Goal: Task Accomplishment & Management: Manage account settings

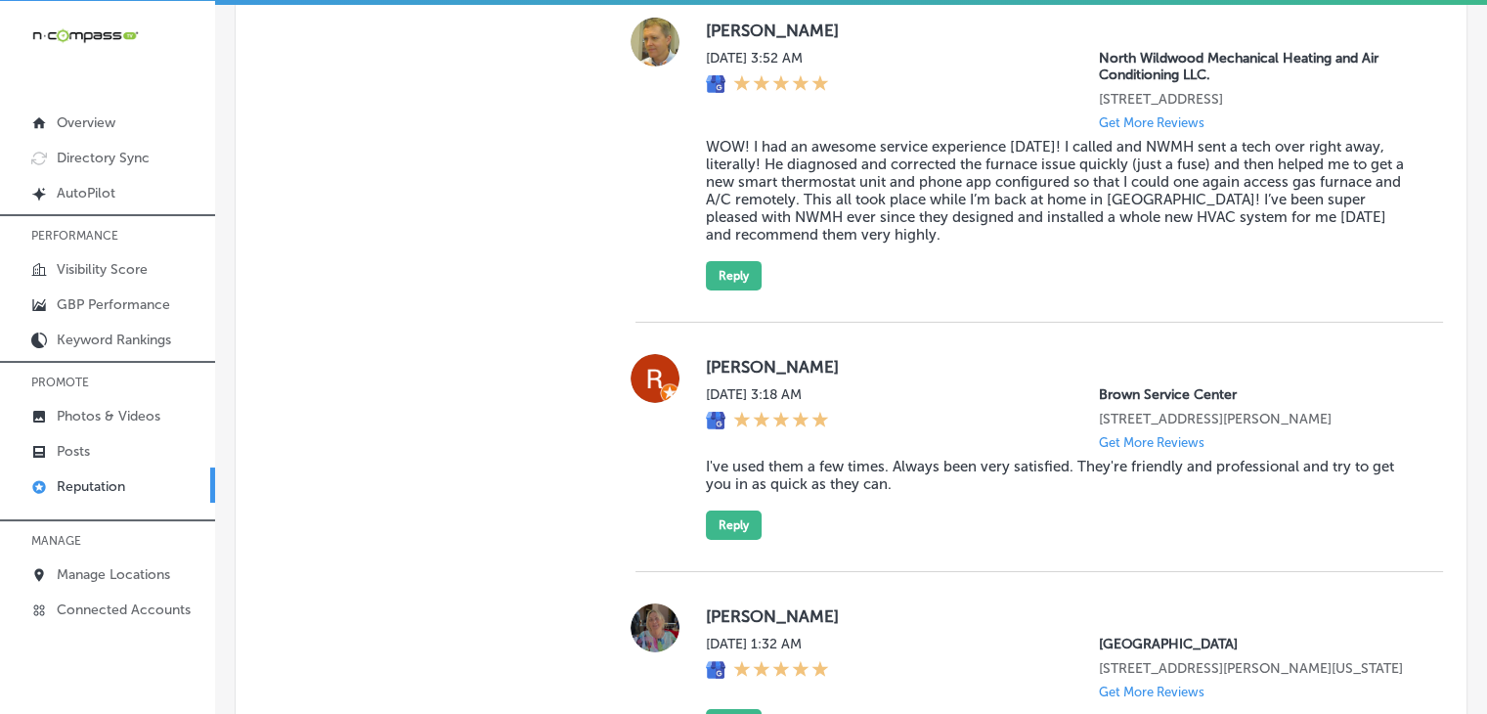
scroll to position [6322, 0]
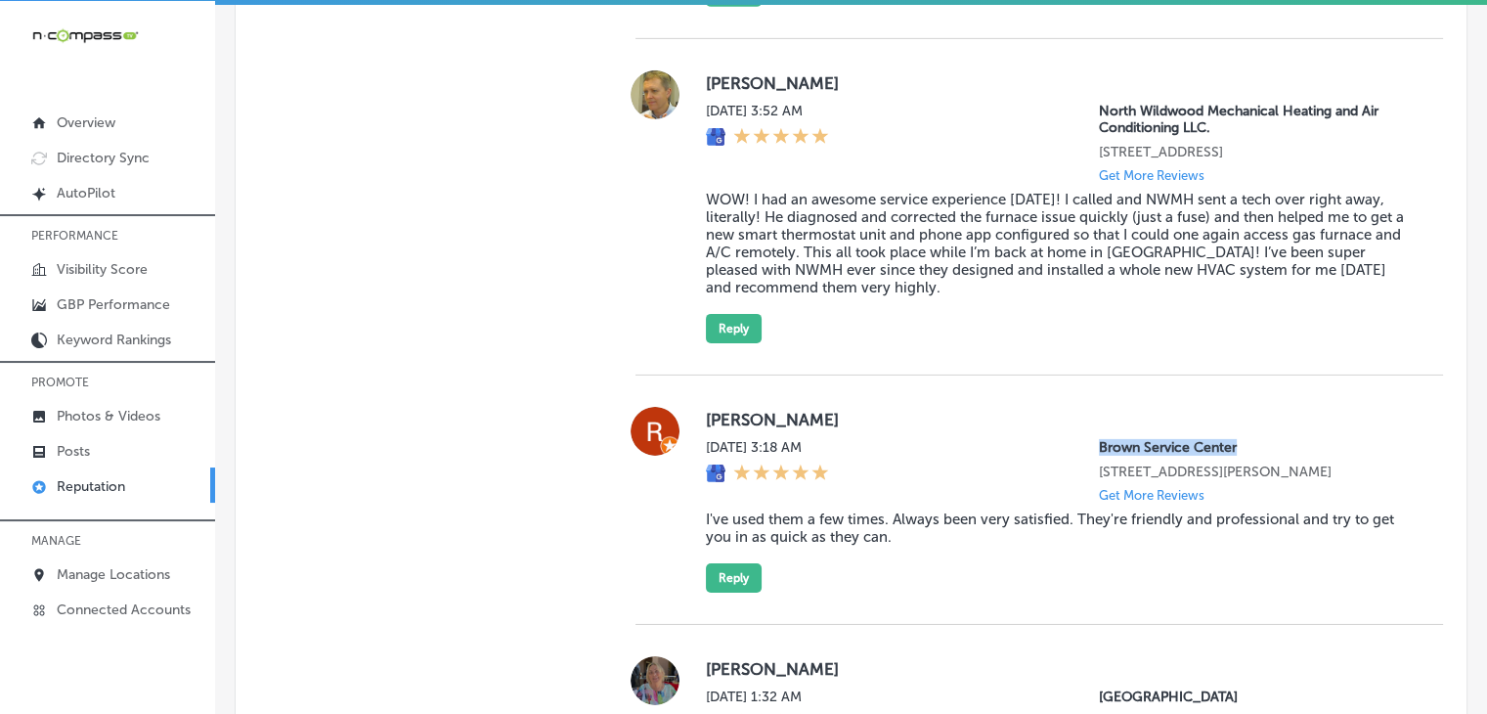
drag, startPoint x: 1128, startPoint y: 426, endPoint x: 1055, endPoint y: 428, distance: 73.3
click at [1055, 428] on div "[PERSON_NAME] [DATE] 3:18 AM Brown Service Center [STREET_ADDRESS][PERSON_NAME]…" at bounding box center [1059, 500] width 706 height 186
copy p "Brown Service Center"
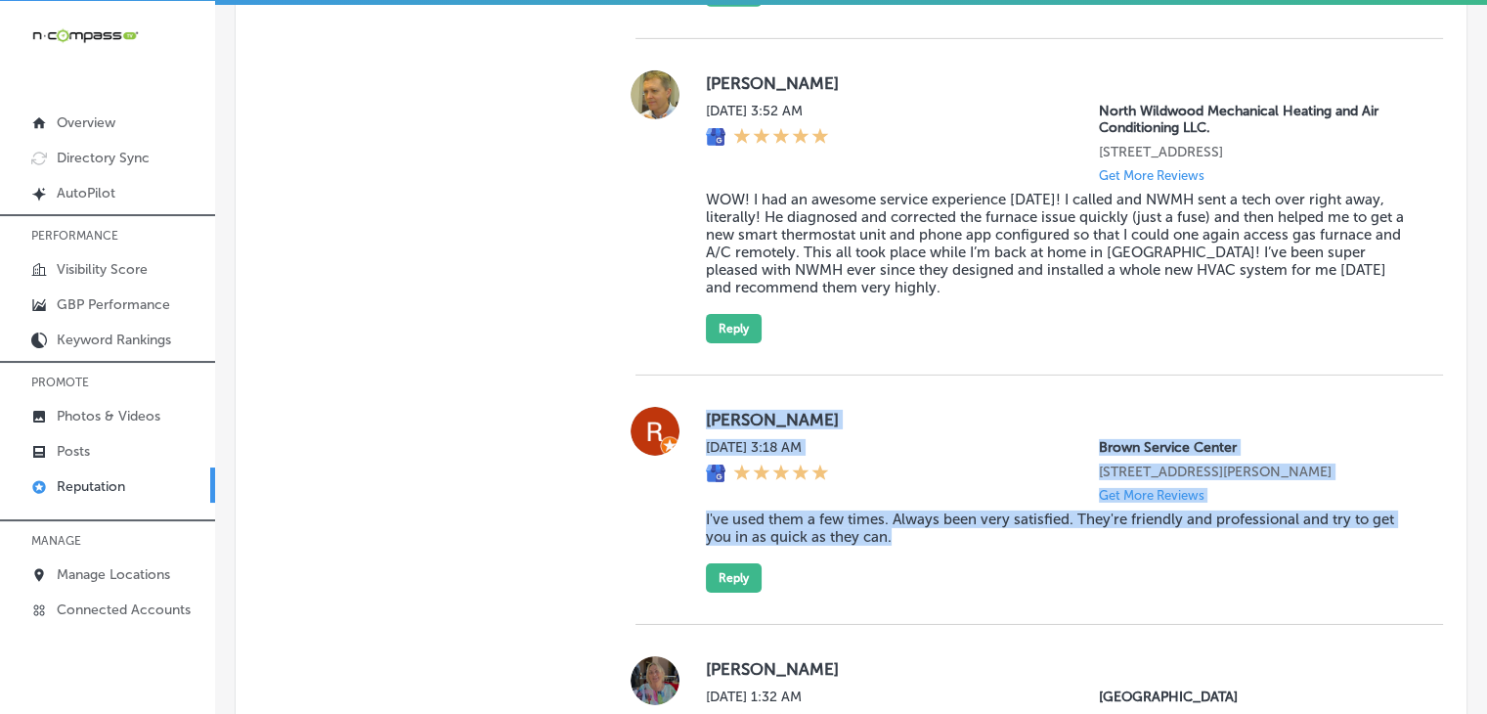
drag, startPoint x: 695, startPoint y: 399, endPoint x: 897, endPoint y: 533, distance: 242.6
click at [897, 533] on div "[PERSON_NAME] [DATE] 3:18 AM Brown Service Center [STREET_ADDRESS][PERSON_NAME]…" at bounding box center [1038, 500] width 807 height 186
copy div "Roger Bolan Sat, Oct 4, 2025 3:18 AM Brown Service Center 904 Homer Road Minden…"
click at [754, 563] on button "Reply" at bounding box center [734, 577] width 56 height 29
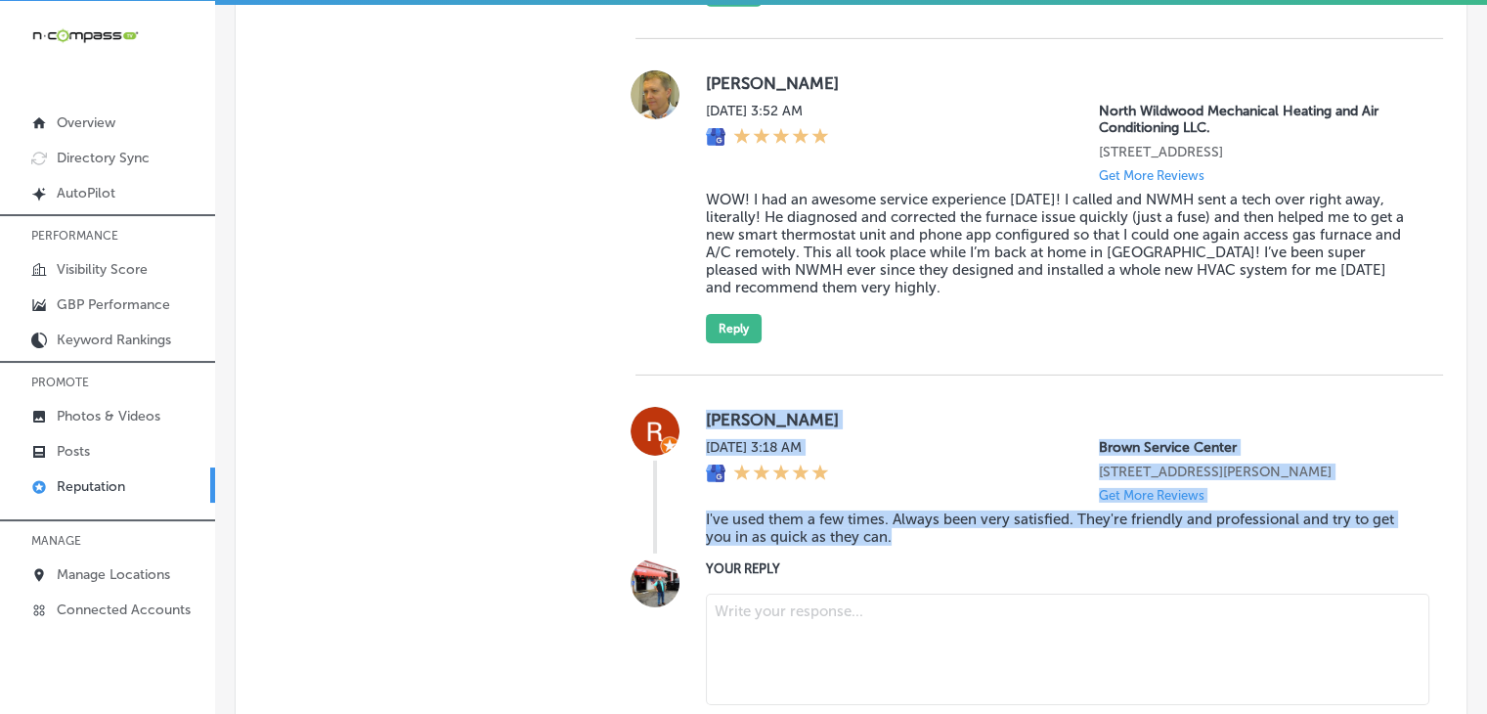
click at [852, 630] on textarea at bounding box center [1067, 648] width 723 height 111
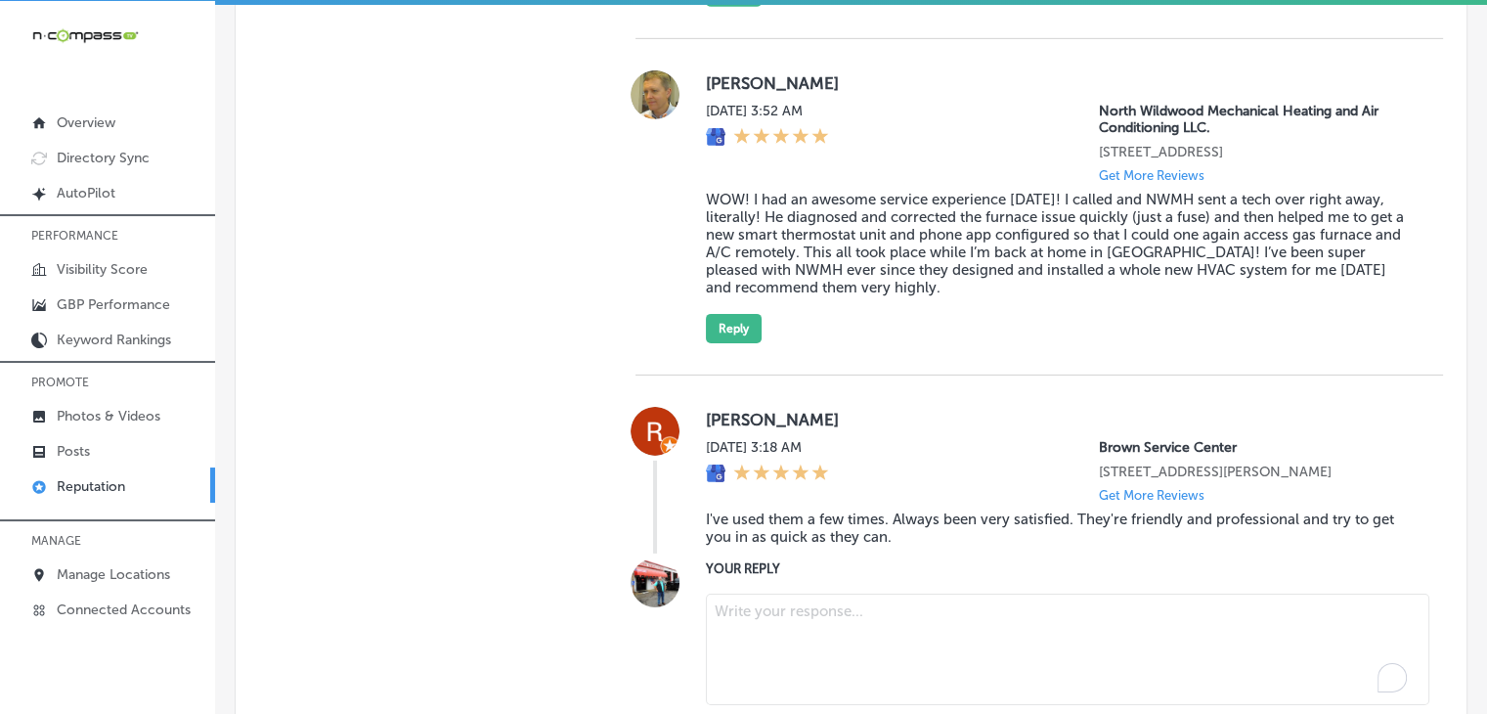
paste textarea "Thank you for the kind words, Roger! We're thrilled to hear that you've been co…"
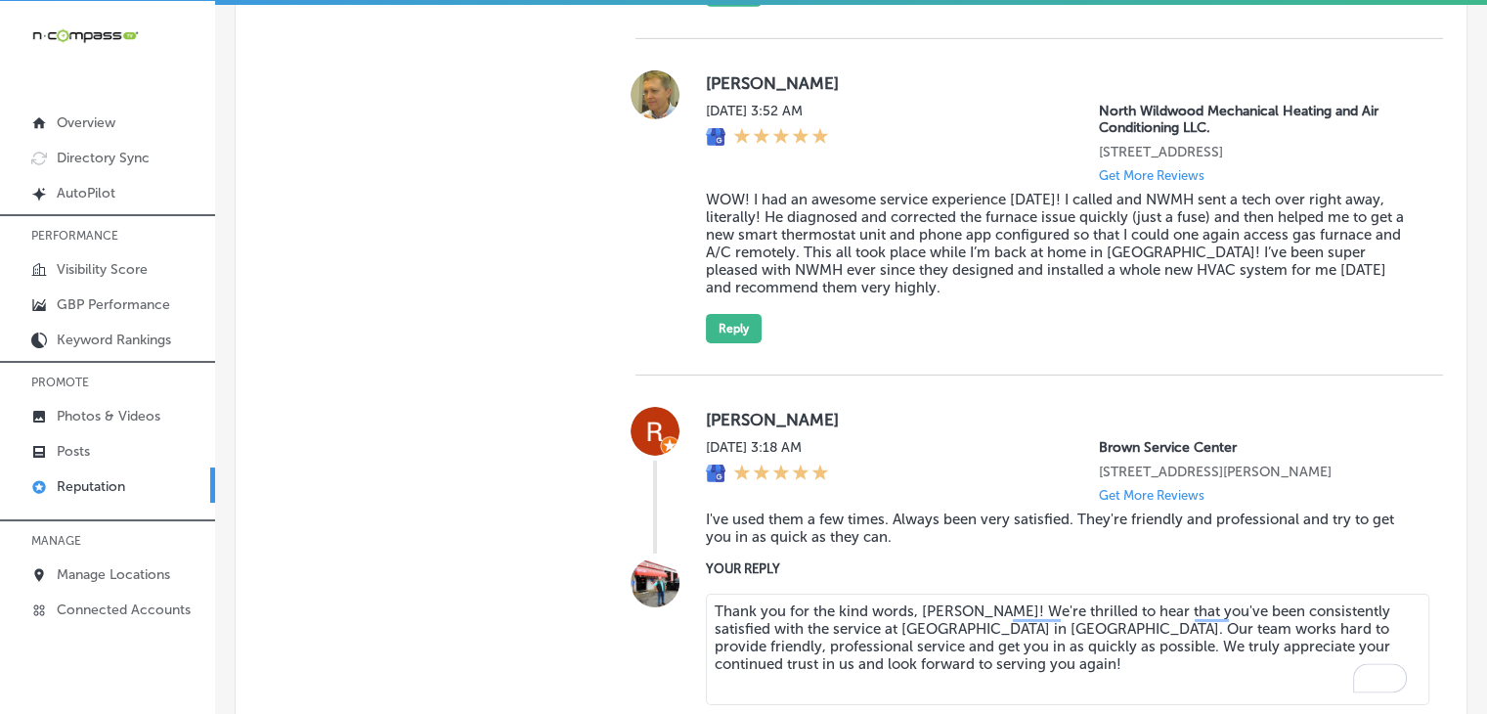
scroll to position [6518, 0]
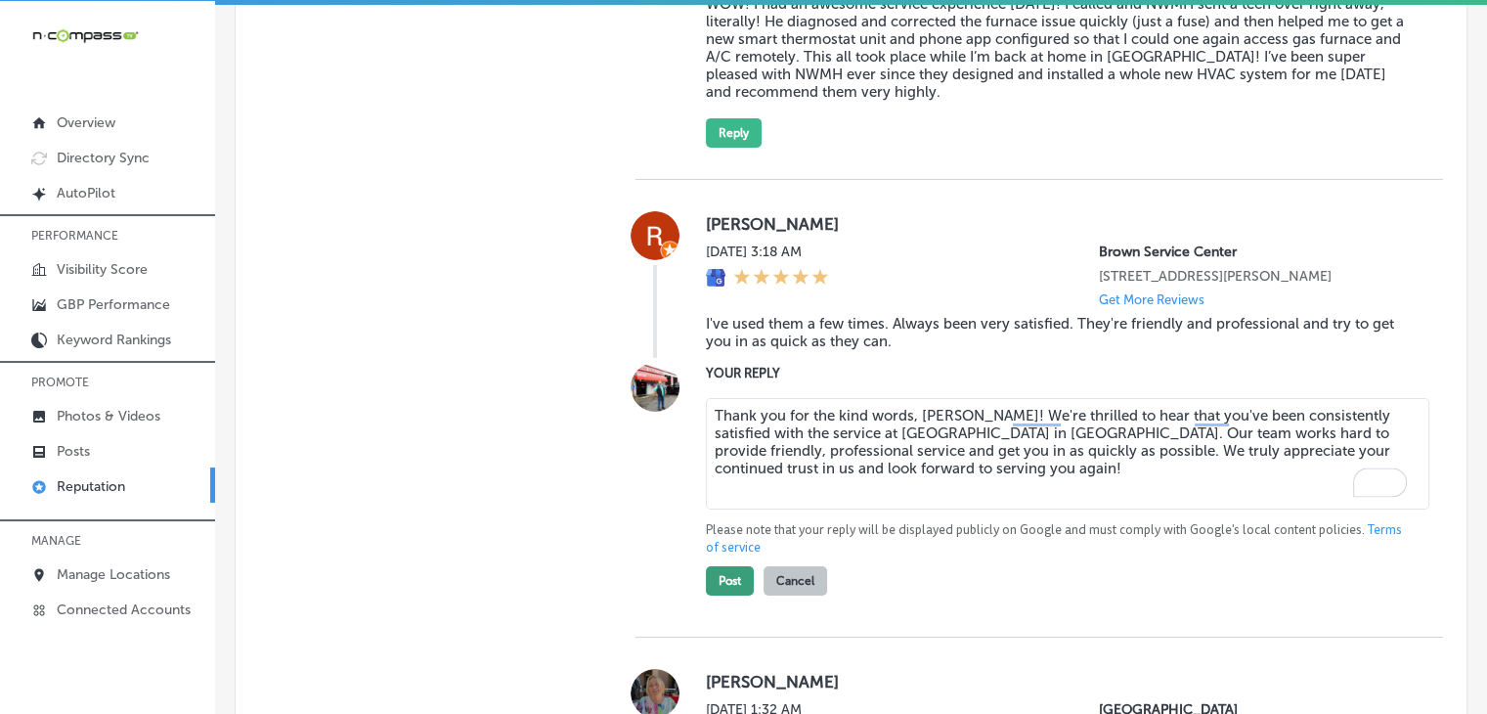
type textarea "Thank you for the kind words, Roger! We're thrilled to hear that you've been co…"
click at [710, 566] on button "Post" at bounding box center [730, 580] width 48 height 29
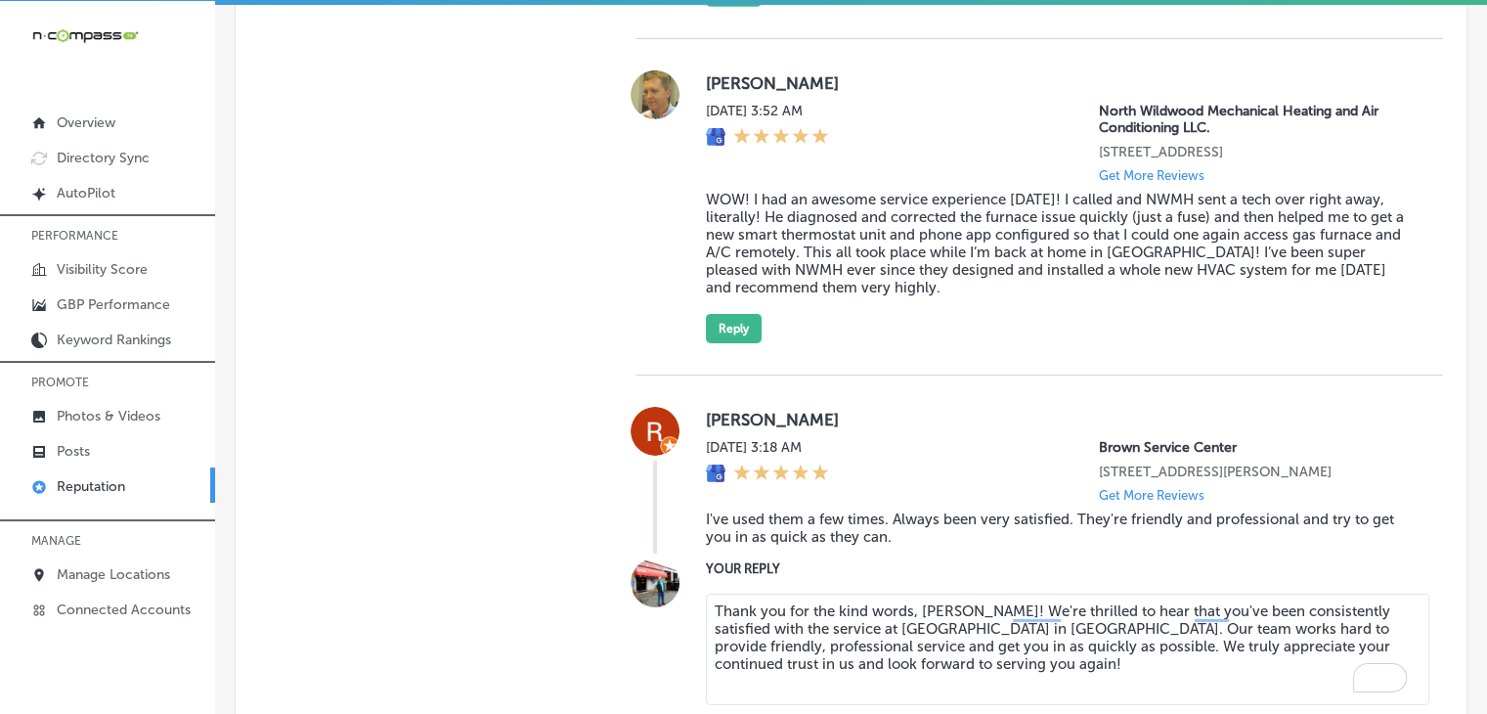
scroll to position [6127, 0]
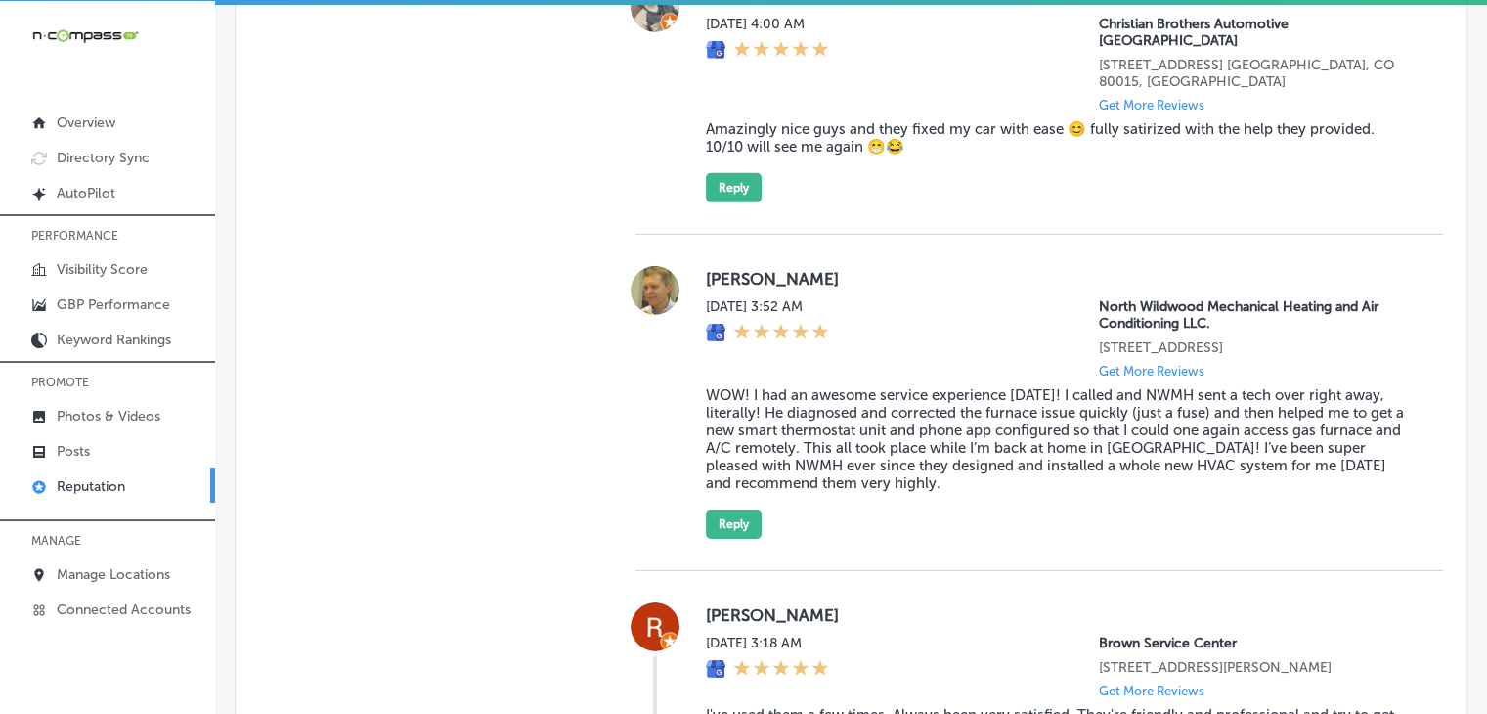
type textarea "x"
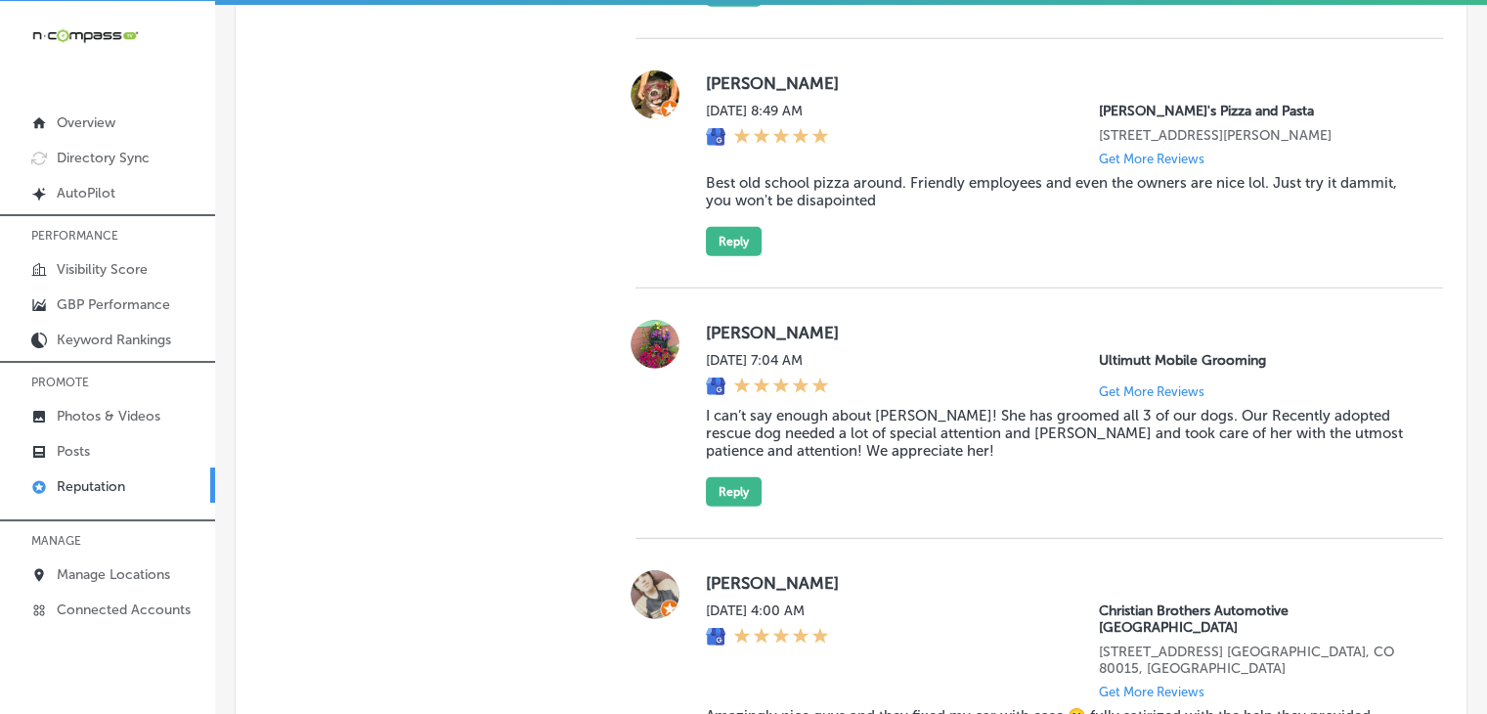
scroll to position [5736, 0]
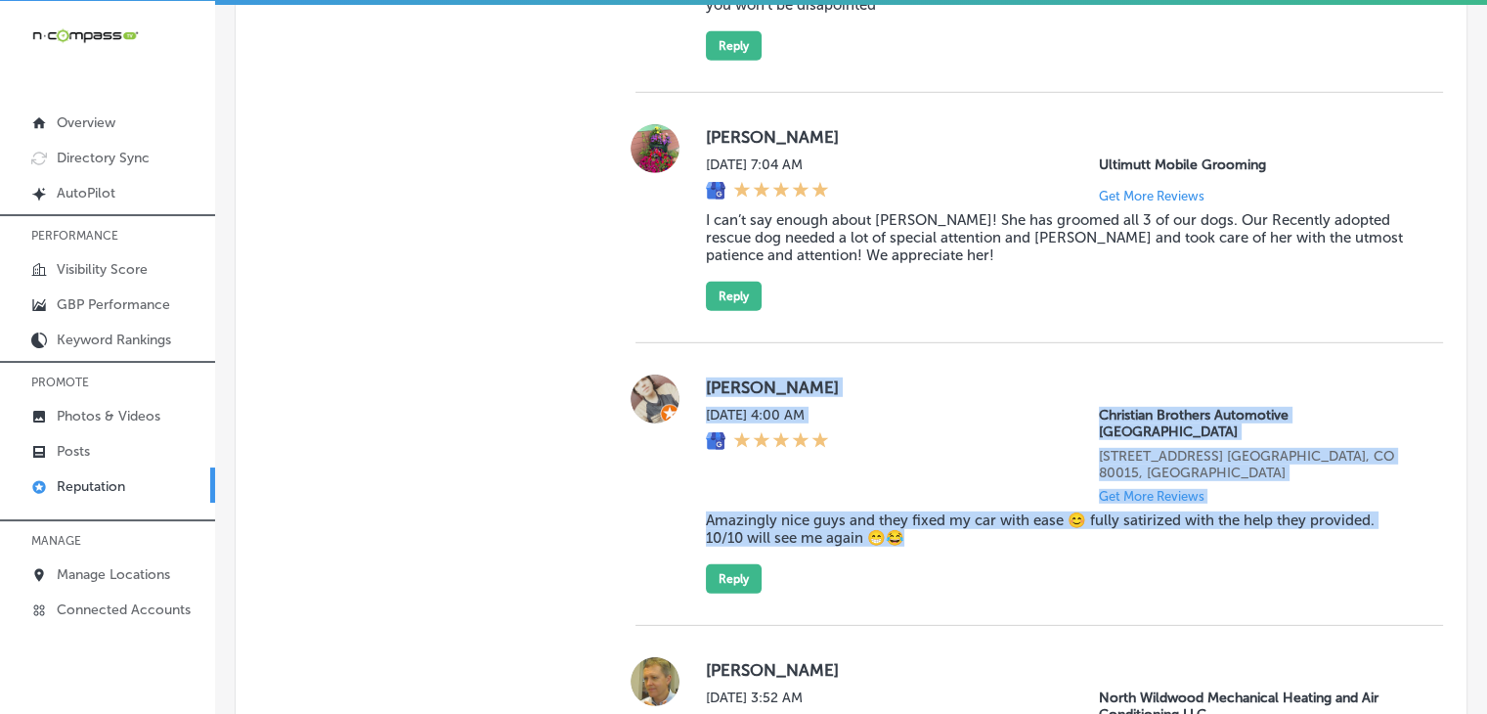
drag, startPoint x: 702, startPoint y: 381, endPoint x: 903, endPoint y: 517, distance: 242.9
click at [903, 517] on div "Just Hernandez Sat, Oct 4, 2025 4:00 AM Christian Brothers Automotive South Aur…" at bounding box center [1059, 483] width 706 height 219
copy div "Just Hernandez Sat, Oct 4, 2025 4:00 AM Christian Brothers Automotive South Aur…"
click at [736, 564] on button "Reply" at bounding box center [734, 578] width 56 height 29
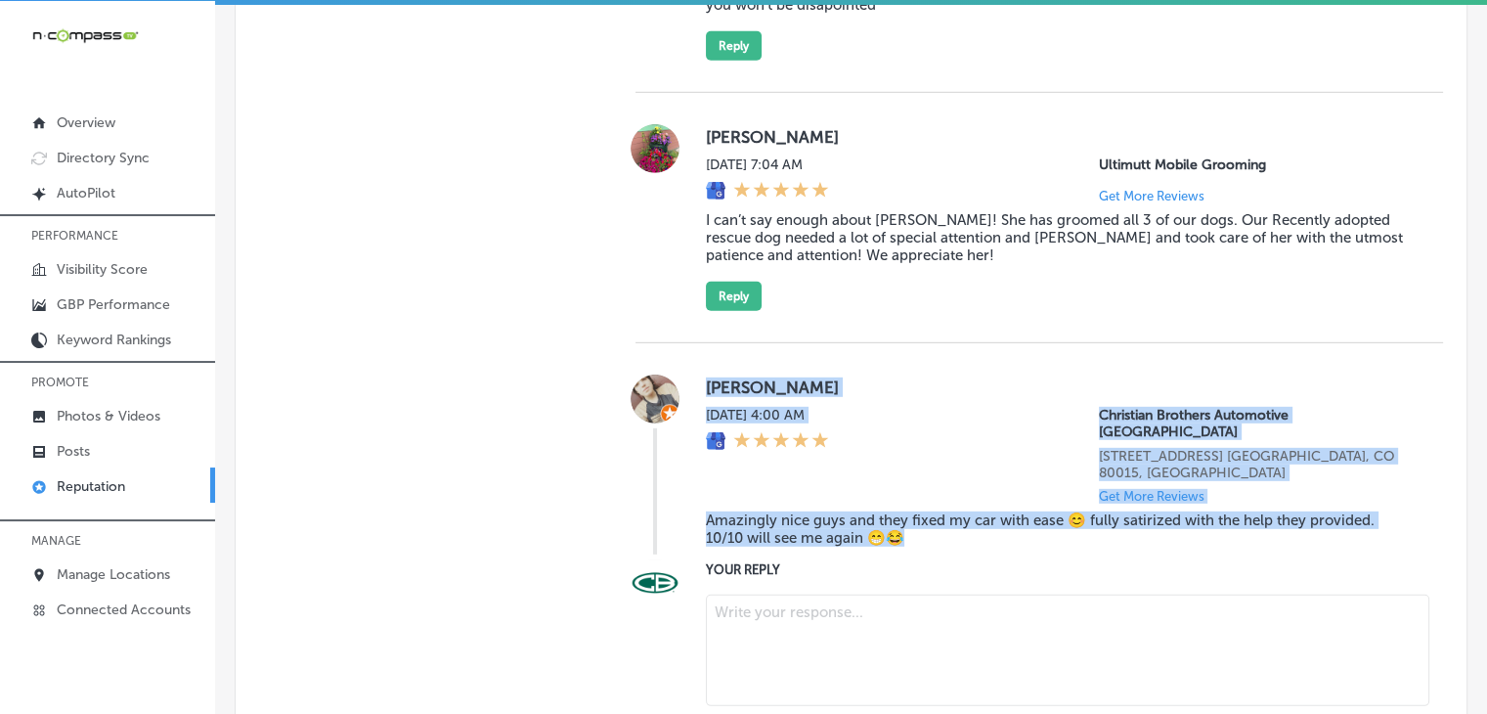
click at [832, 623] on textarea at bounding box center [1067, 649] width 723 height 111
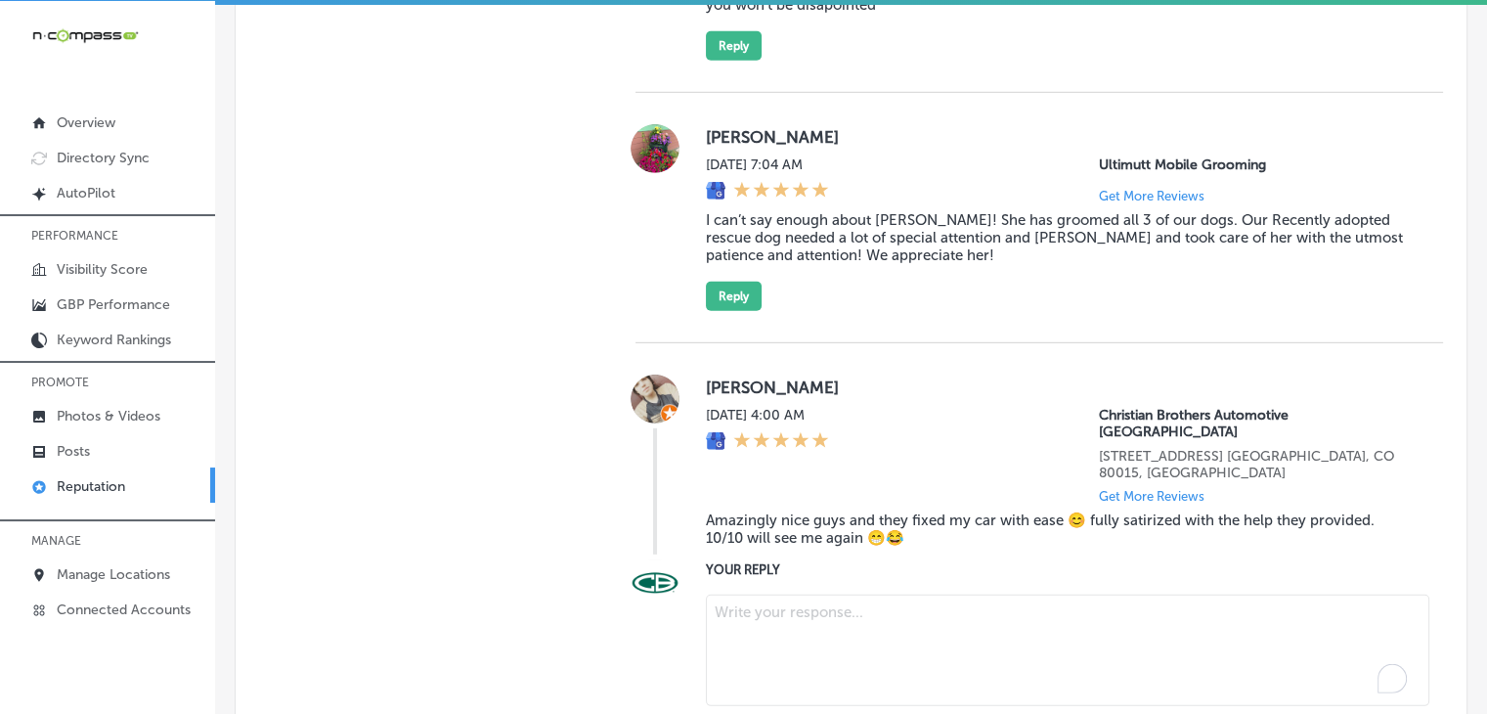
paste textarea "We’re so glad to hear that our team made your experience easy and enjoyable, Ju…"
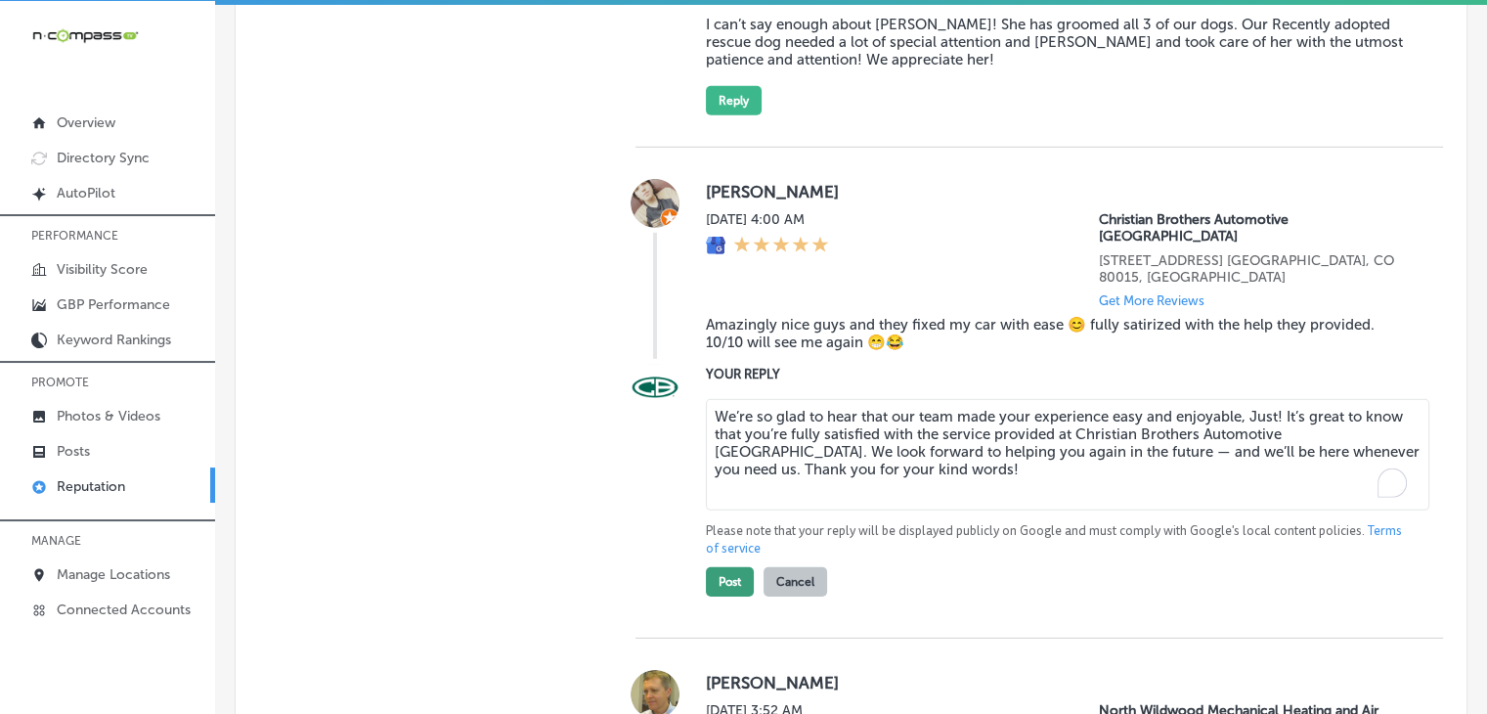
type textarea "We’re so glad to hear that our team made your experience easy and enjoyable, Ju…"
click at [716, 567] on button "Post" at bounding box center [730, 581] width 48 height 29
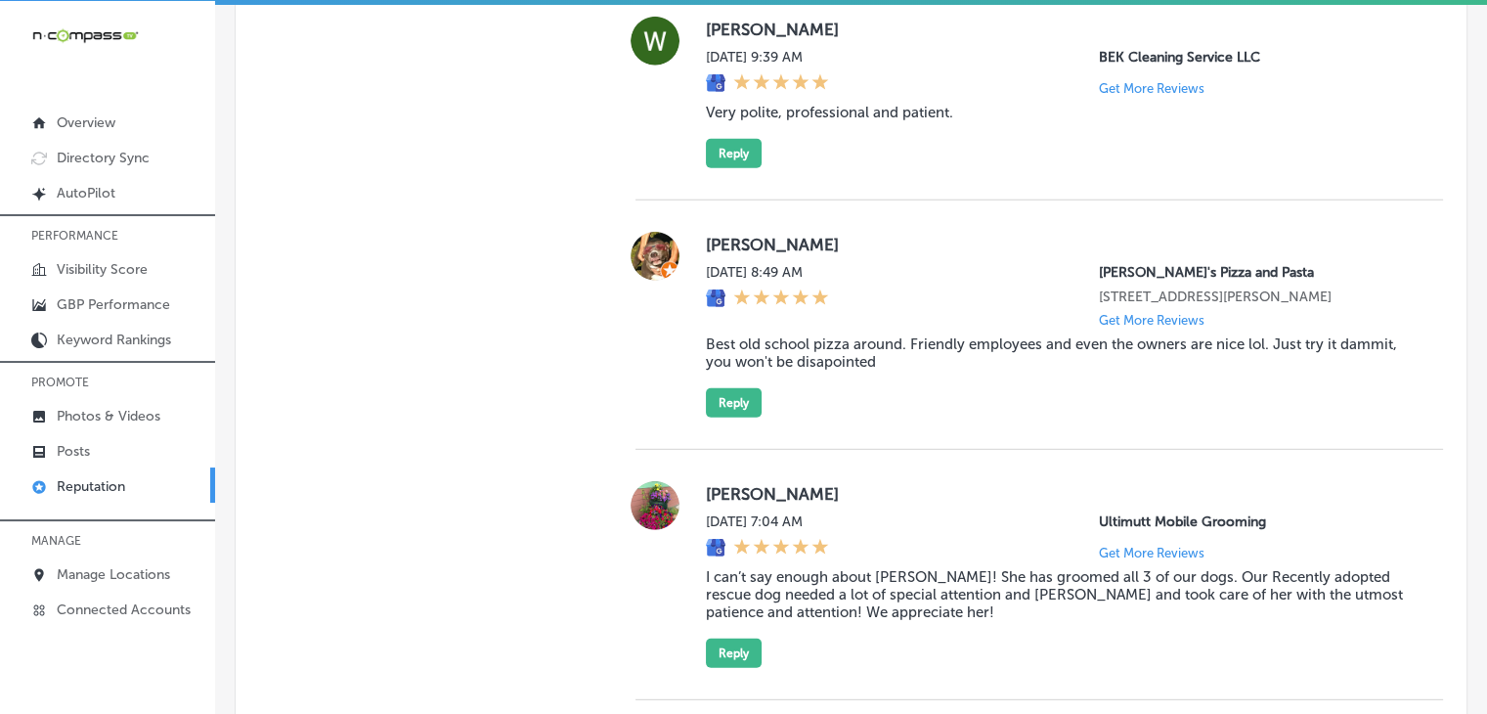
scroll to position [5345, 0]
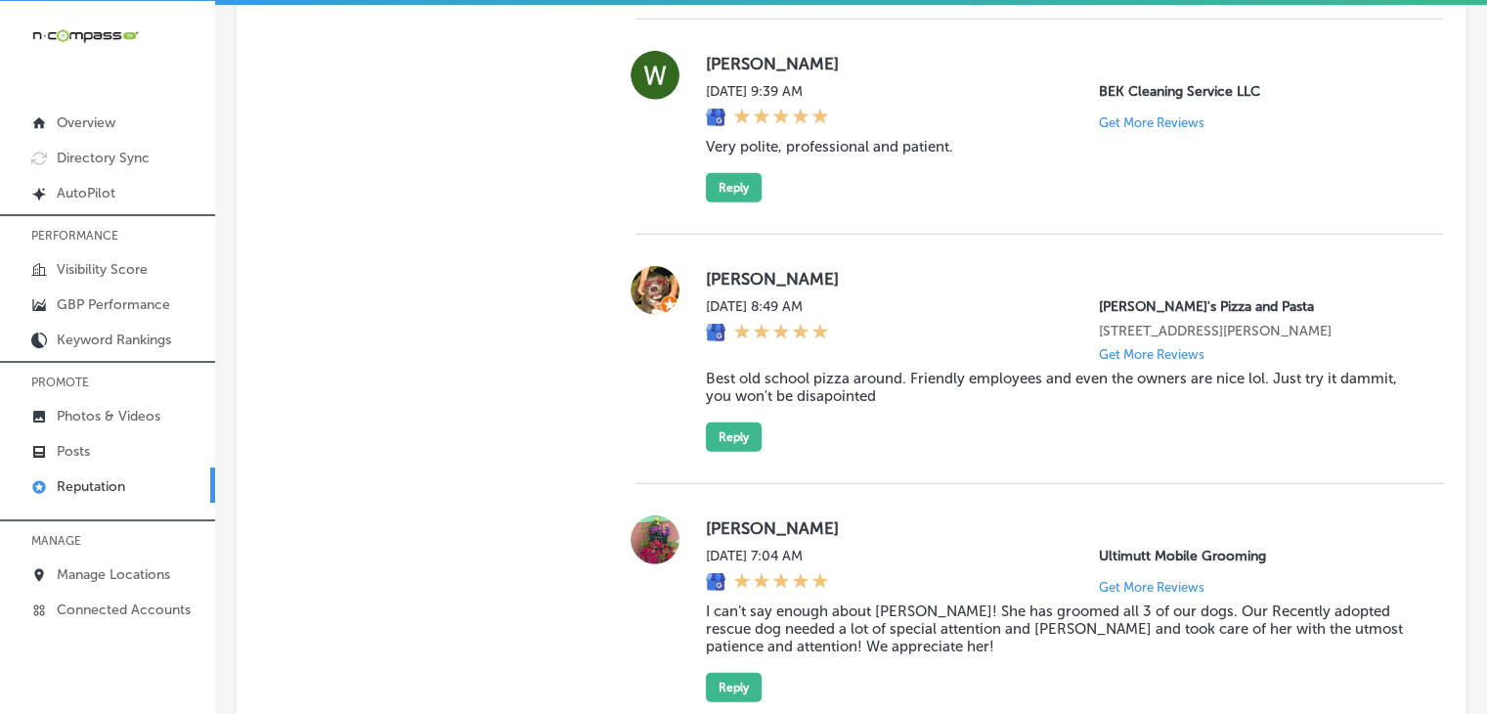
type textarea "x"
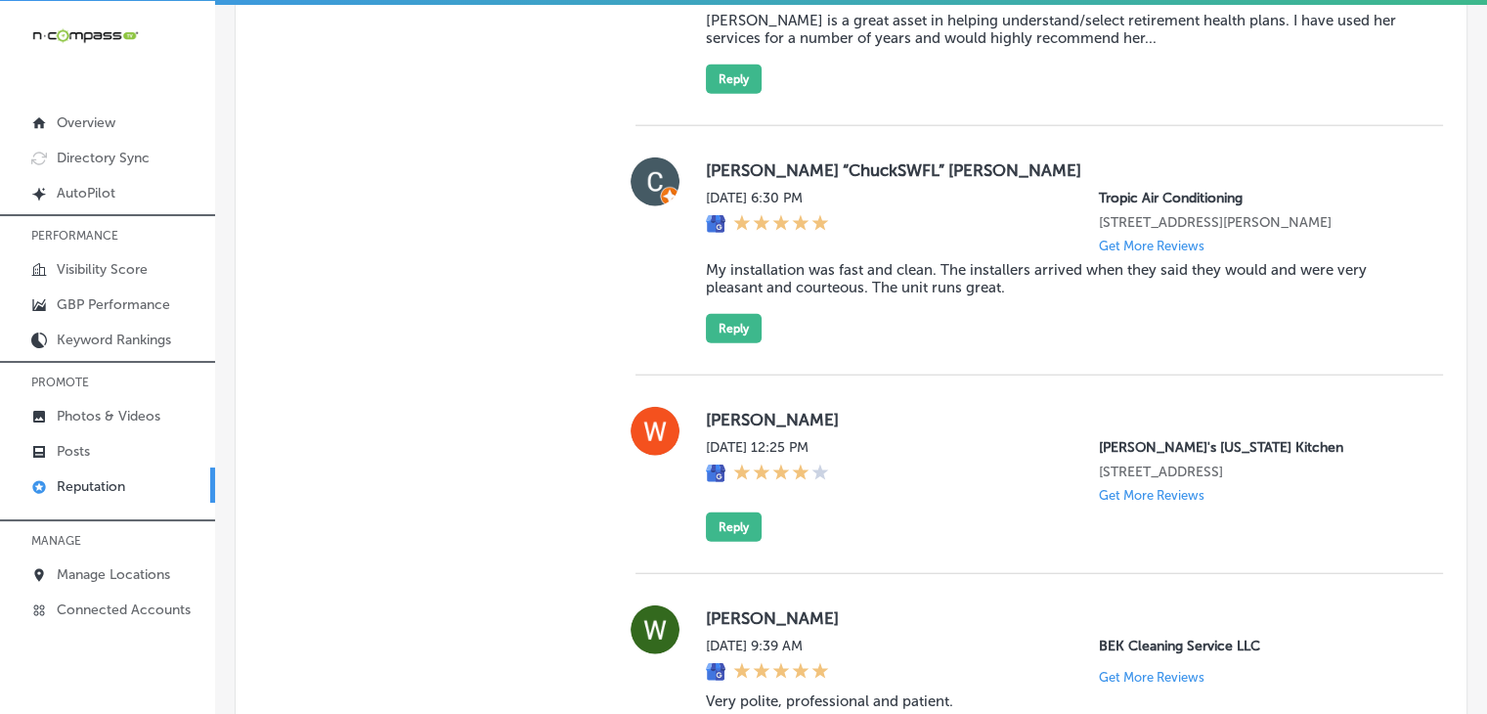
scroll to position [4758, 0]
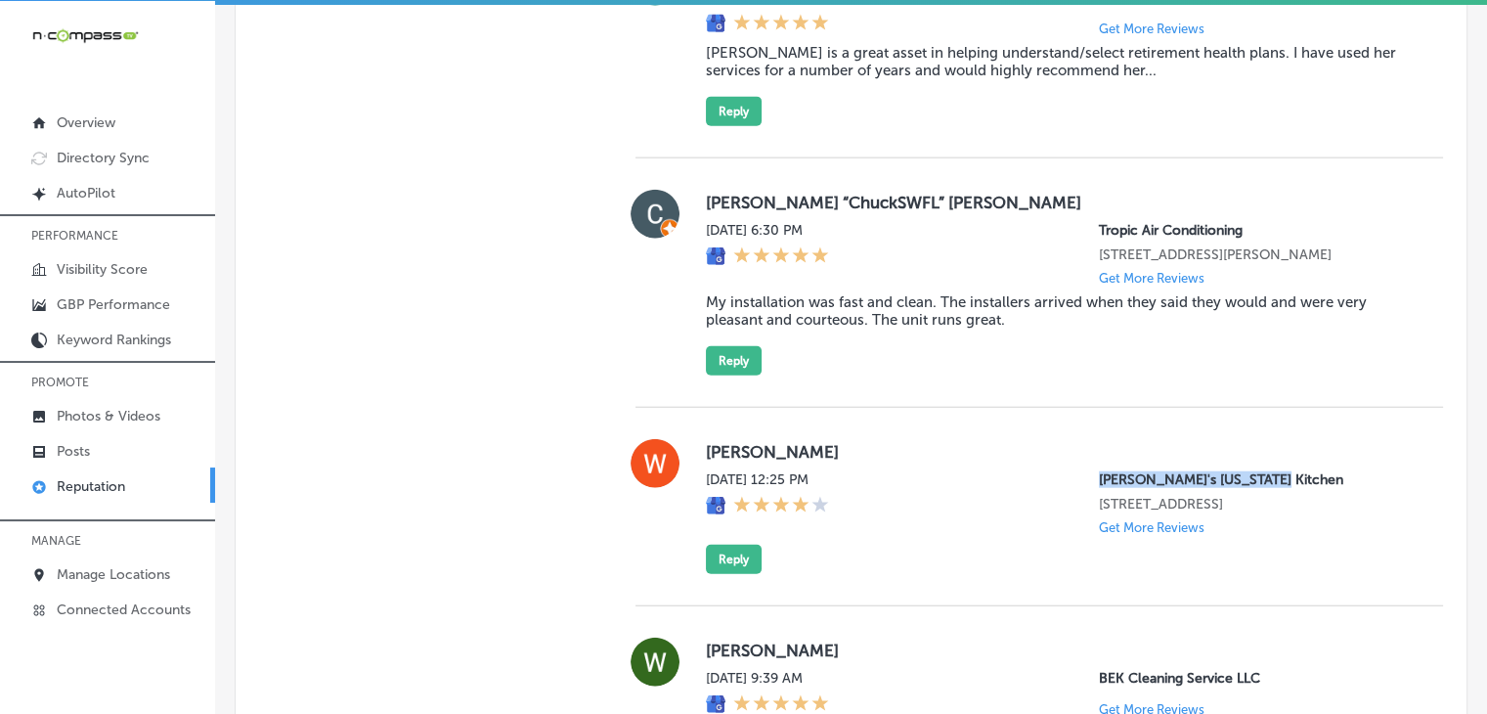
drag, startPoint x: 1082, startPoint y: 462, endPoint x: 1279, endPoint y: 470, distance: 196.6
click at [1279, 471] on div "Sat, Oct 4, 2025 12:25 PM Popeye's Louisiana Kitchen 461 Western Bypass Andalus…" at bounding box center [1059, 503] width 706 height 64
copy p "[PERSON_NAME]'s [US_STATE] Kitchen"
click at [888, 471] on div "Sat, Oct 4, 2025 12:25 PM Popeye's Louisiana Kitchen 461 Western Bypass Andalus…" at bounding box center [1059, 503] width 706 height 64
click at [723, 576] on div "William Calahan Sat, Oct 4, 2025 12:25 PM Popeye's Louisiana Kitchen 461 Wester…" at bounding box center [1038, 507] width 807 height 198
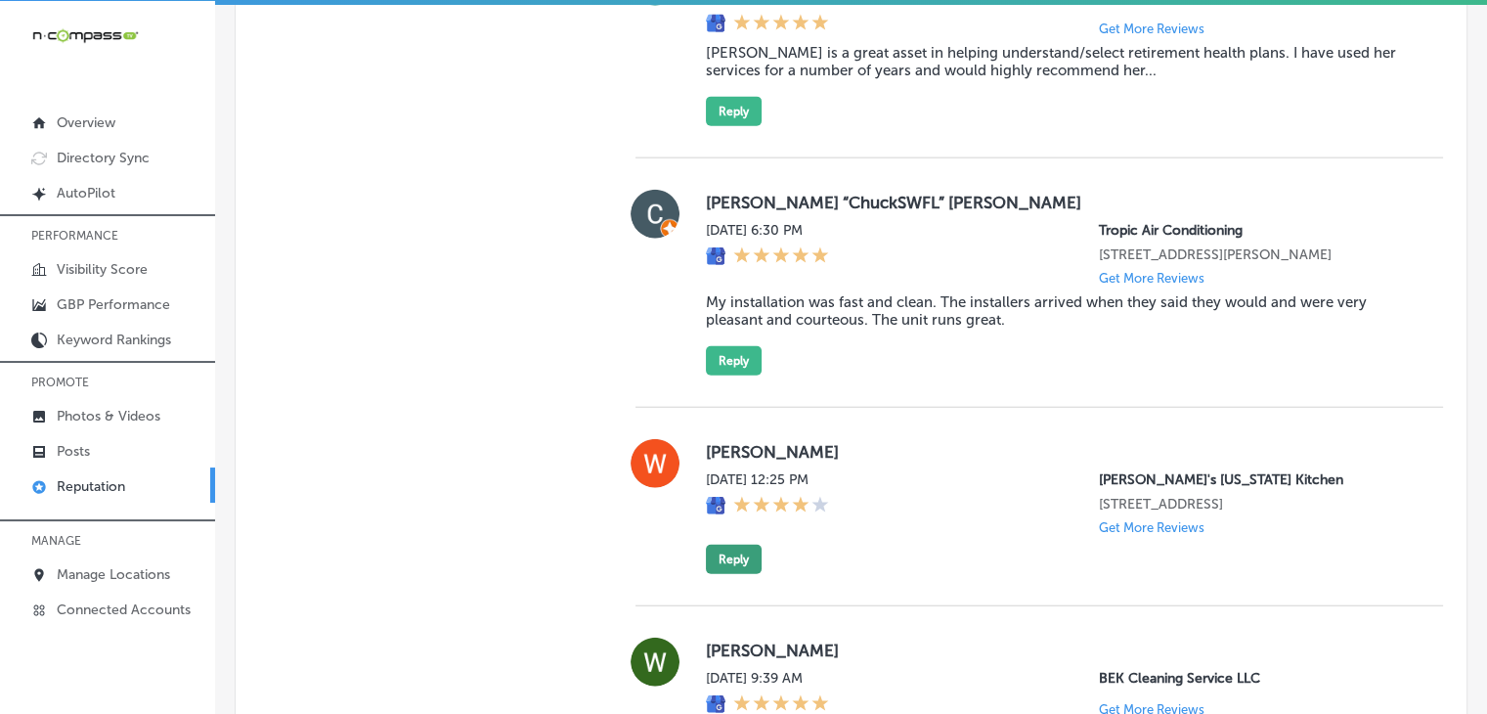
click at [726, 555] on button "Reply" at bounding box center [734, 558] width 56 height 29
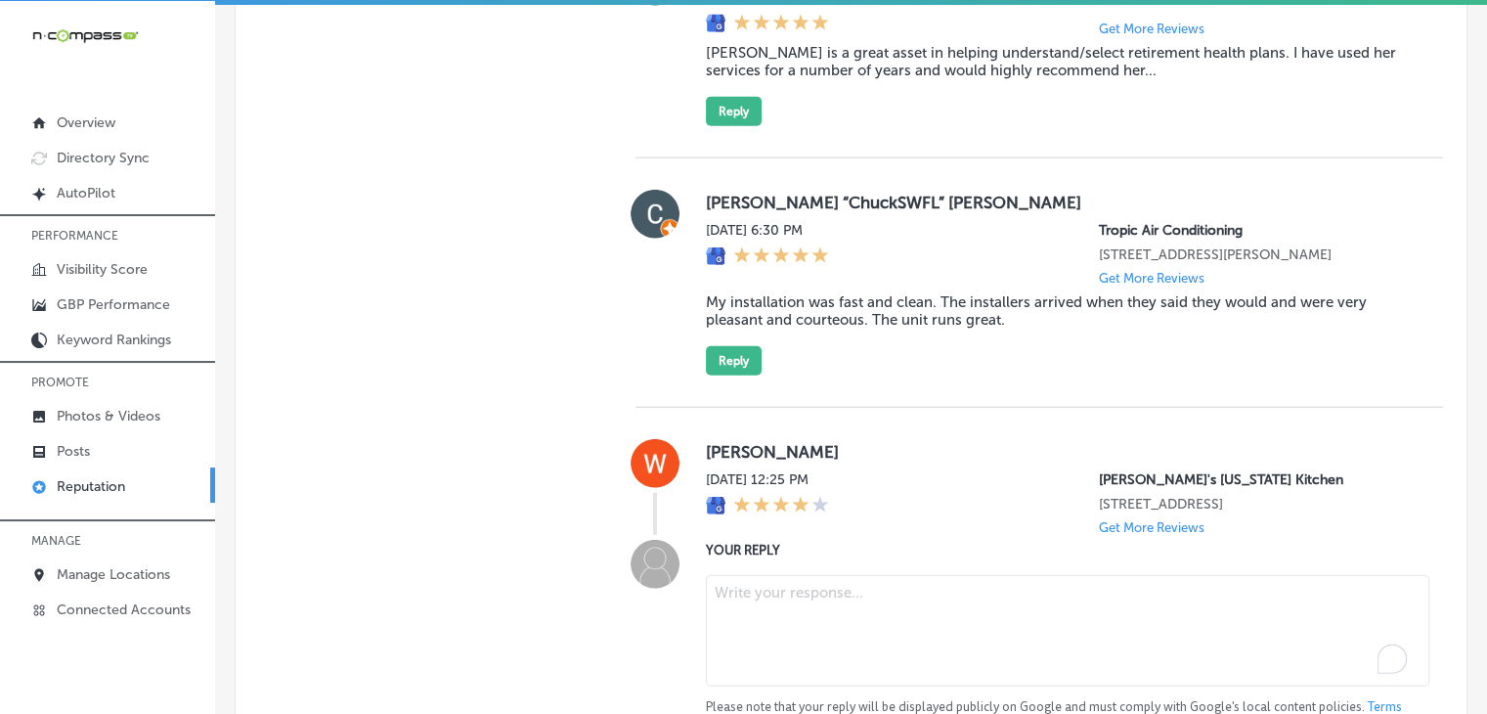
click at [743, 591] on textarea "To enrich screen reader interactions, please activate Accessibility in Grammarl…" at bounding box center [1067, 630] width 723 height 111
paste textarea "Thank you for the 4-star rating! We’re glad to hear you had a great experience …"
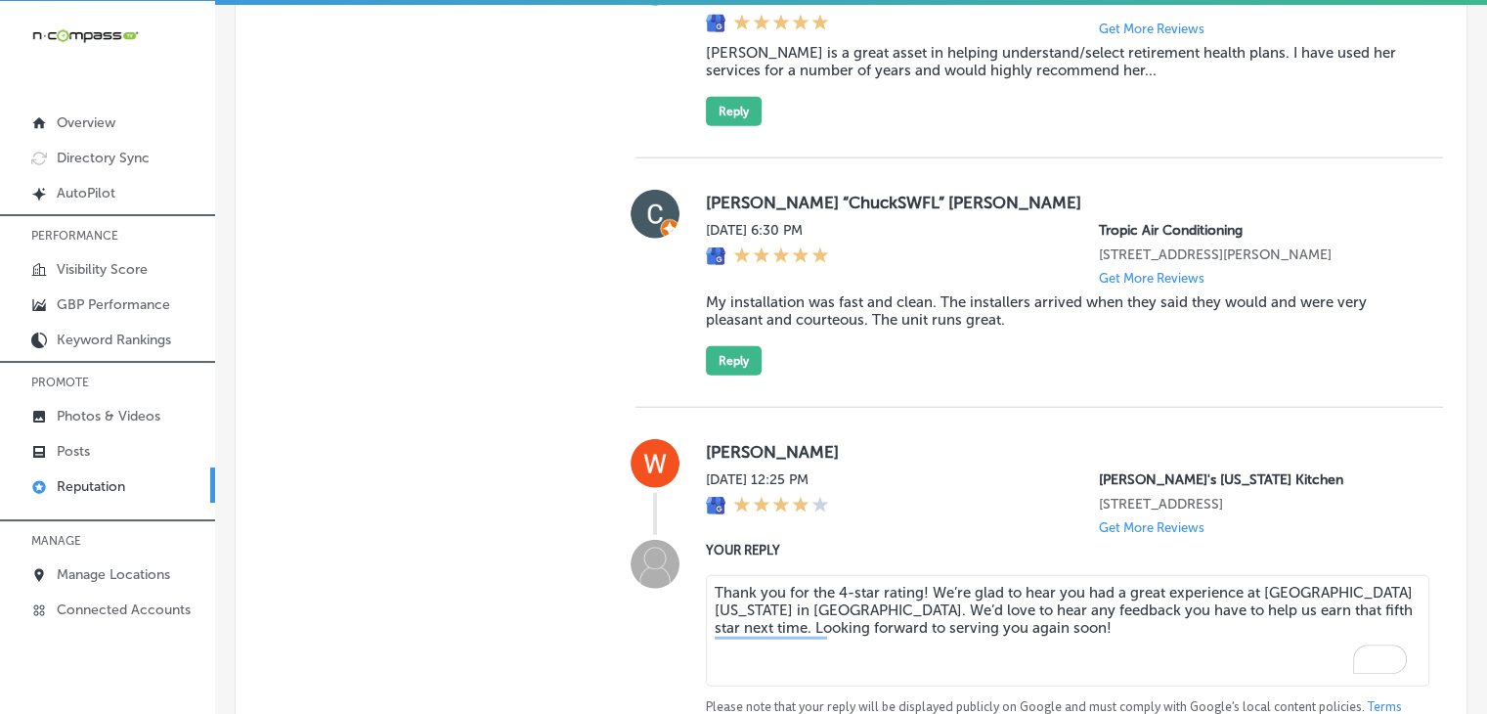
scroll to position [4954, 0]
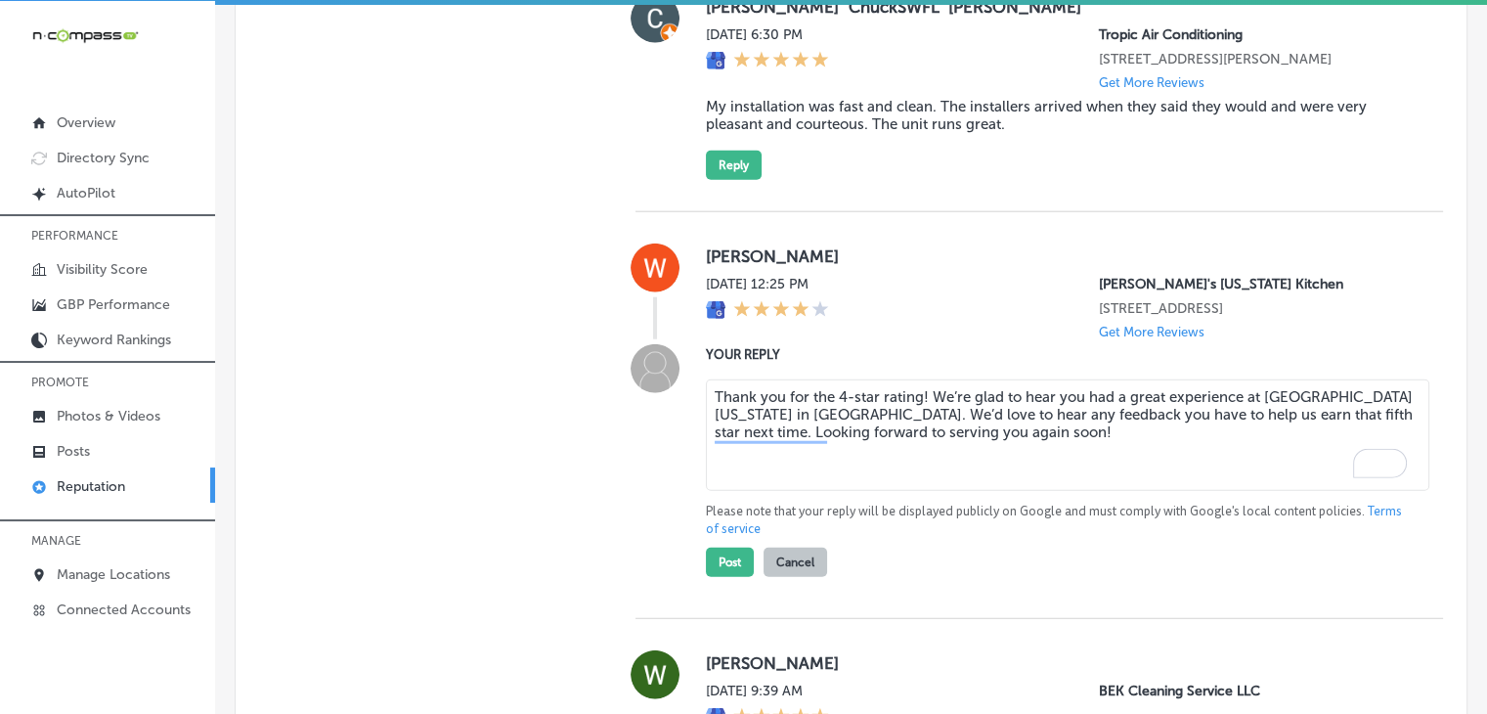
click at [919, 383] on textarea "Thank you for the 4-star rating! We’re glad to hear you had a great experience …" at bounding box center [1067, 434] width 723 height 111
type textarea "Thank you for the 4-star rating, William! We’re glad to hear you had a great ex…"
click at [717, 547] on button "Post" at bounding box center [730, 561] width 48 height 29
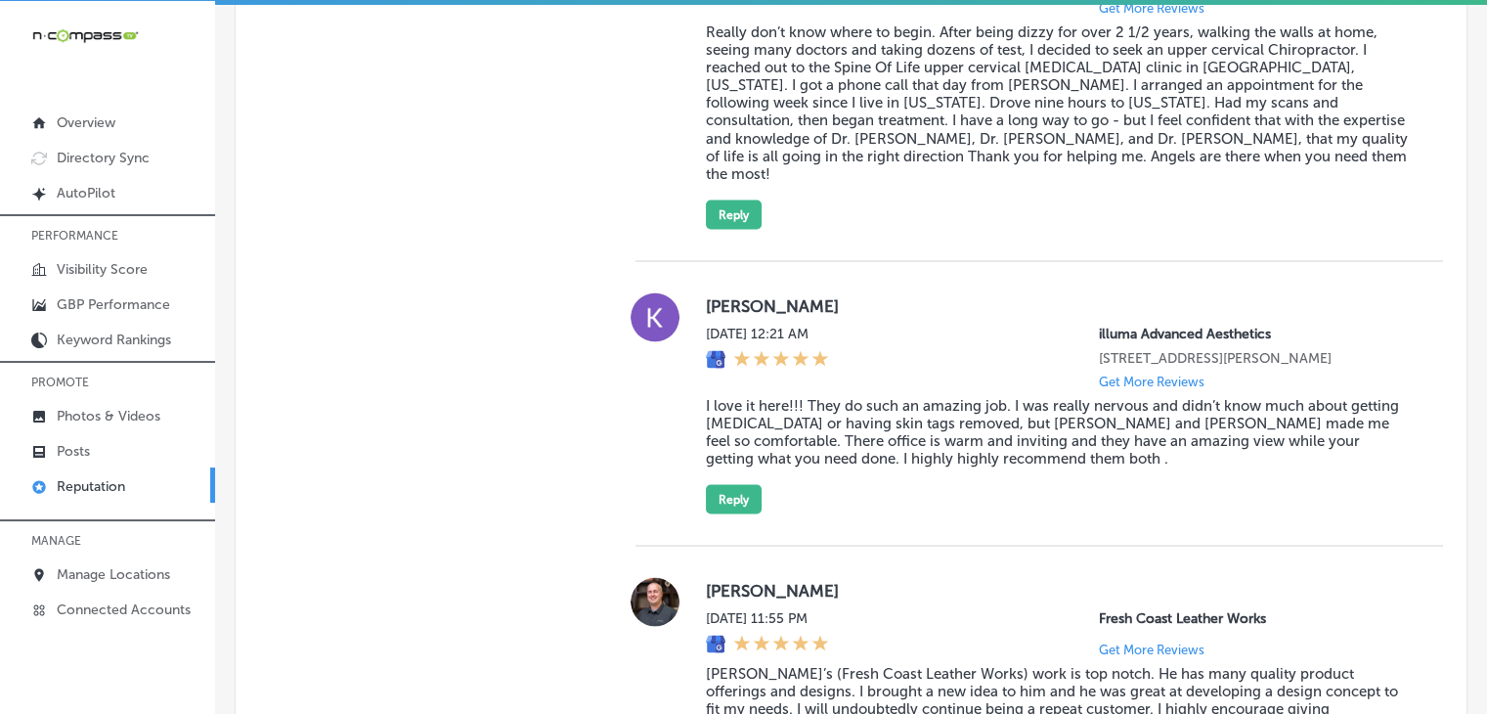
type textarea "x"
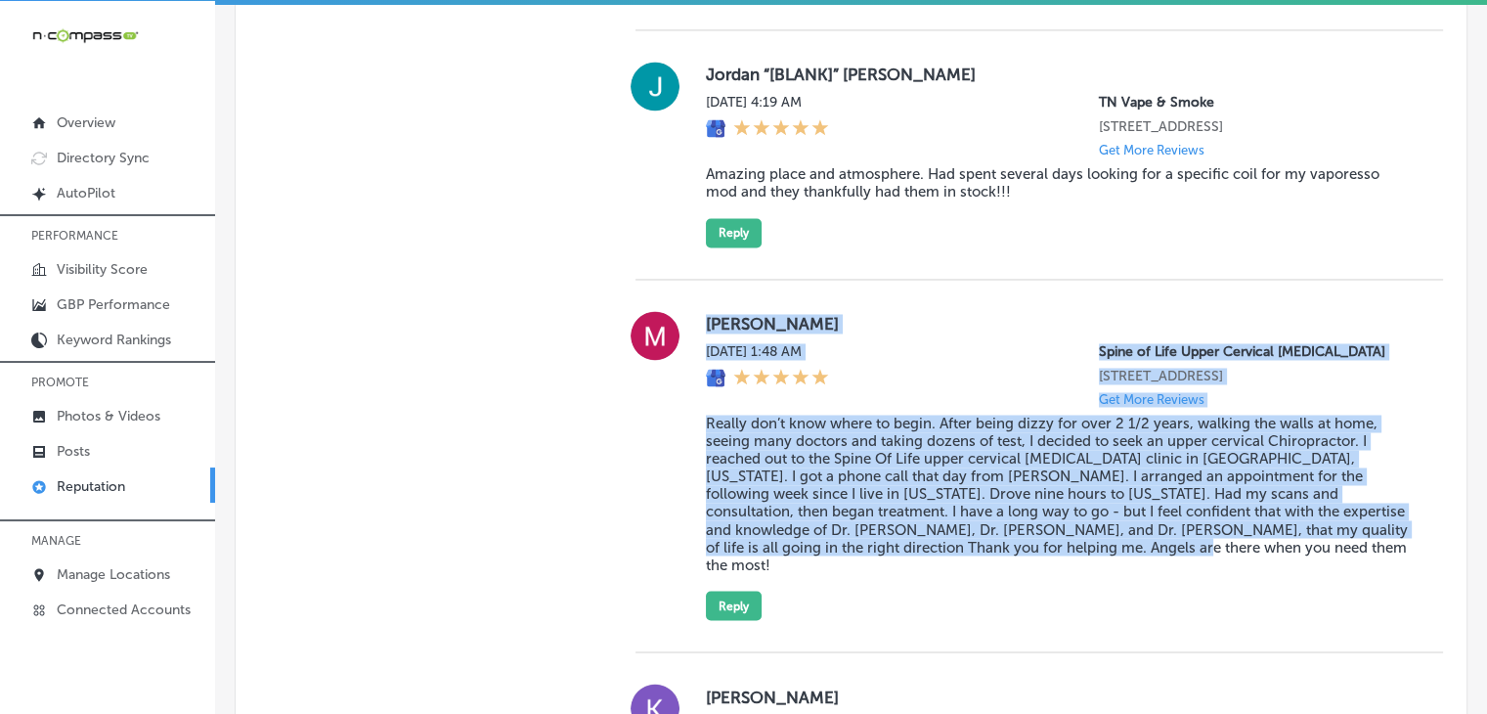
drag, startPoint x: 1032, startPoint y: 555, endPoint x: 686, endPoint y: 326, distance: 415.3
click at [686, 326] on div "Michael Hebert Sun, Oct 5, 2025 1:48 AM Spine of Life Upper Cervical Chiropract…" at bounding box center [1038, 465] width 807 height 309
copy div "Michael Hebert Sun, Oct 5, 2025 1:48 AM Spine of Life Upper Cervical Chiropract…"
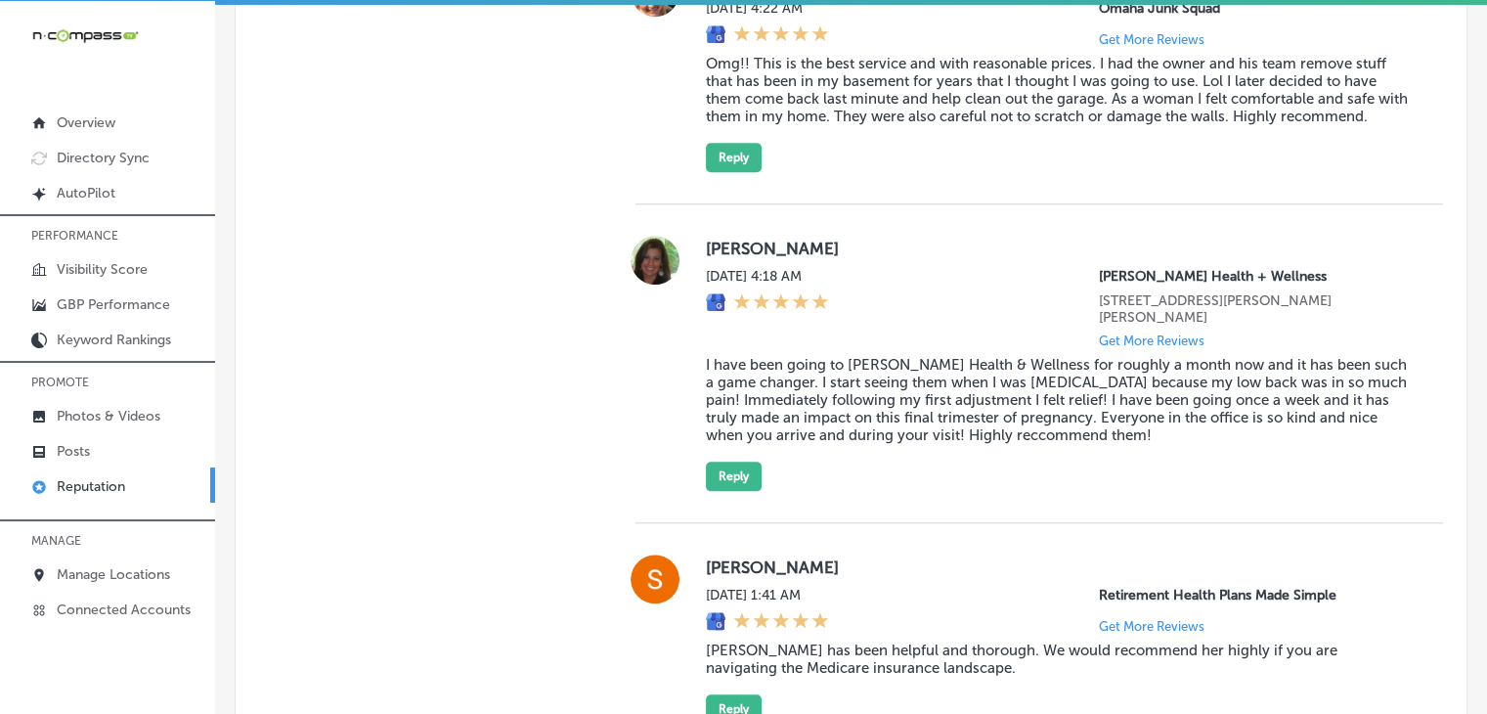
scroll to position [2412, 0]
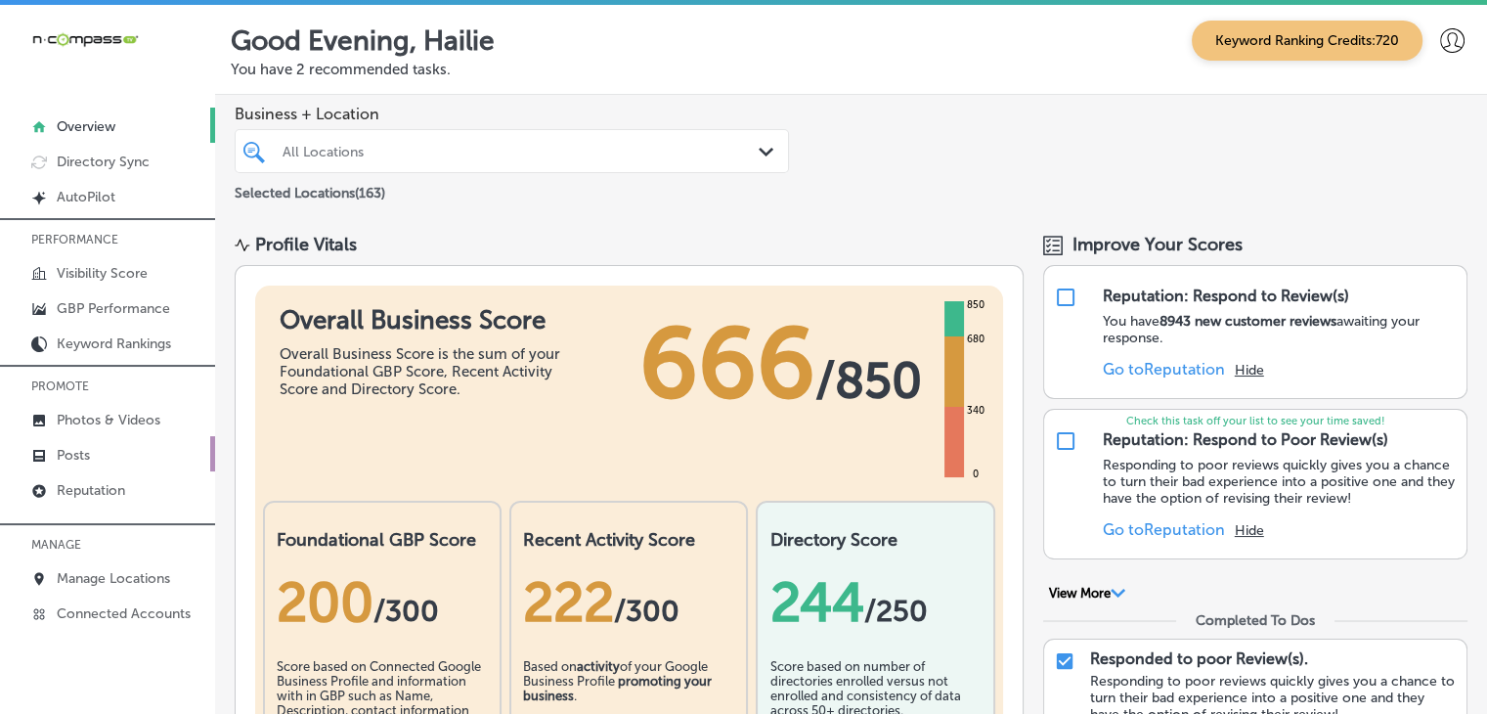
click at [96, 467] on link "Posts" at bounding box center [107, 453] width 215 height 35
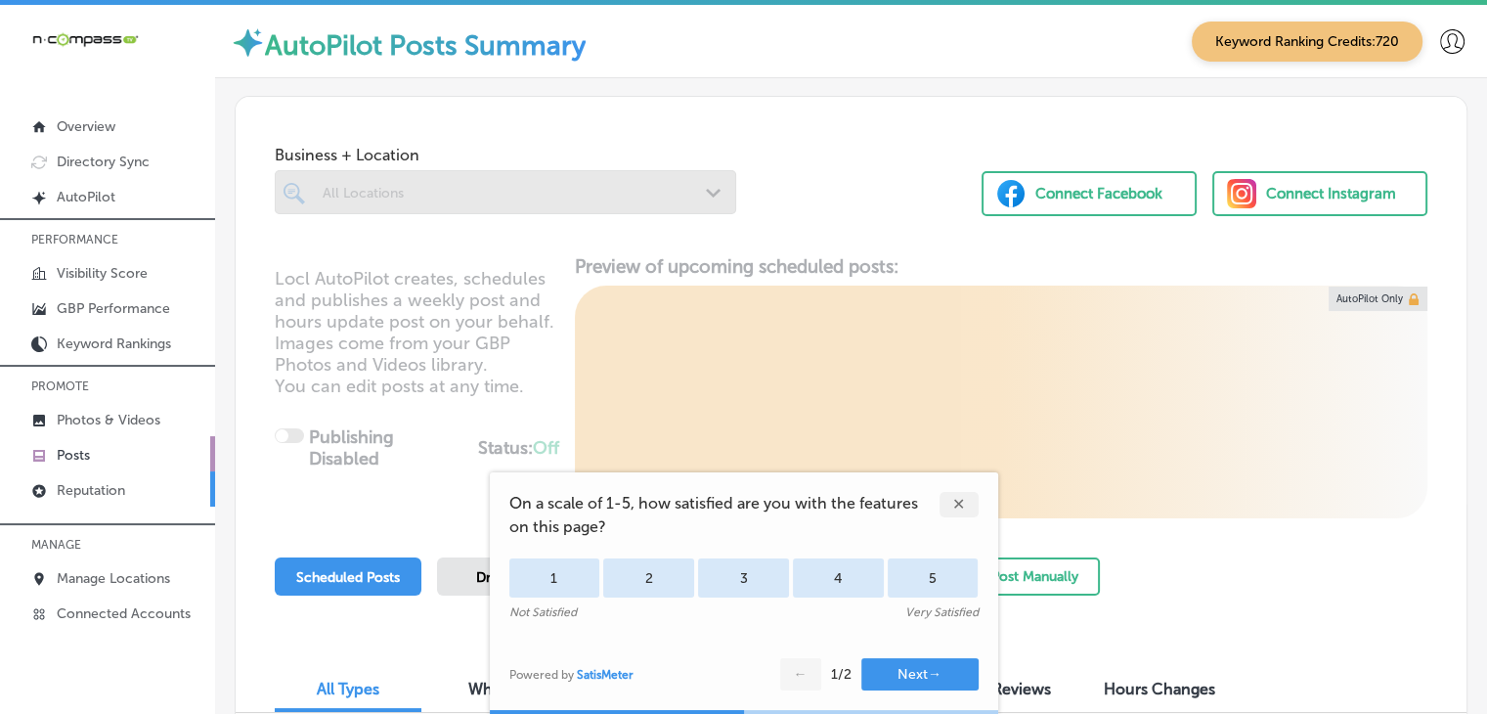
click at [189, 496] on link "Reputation" at bounding box center [107, 488] width 215 height 35
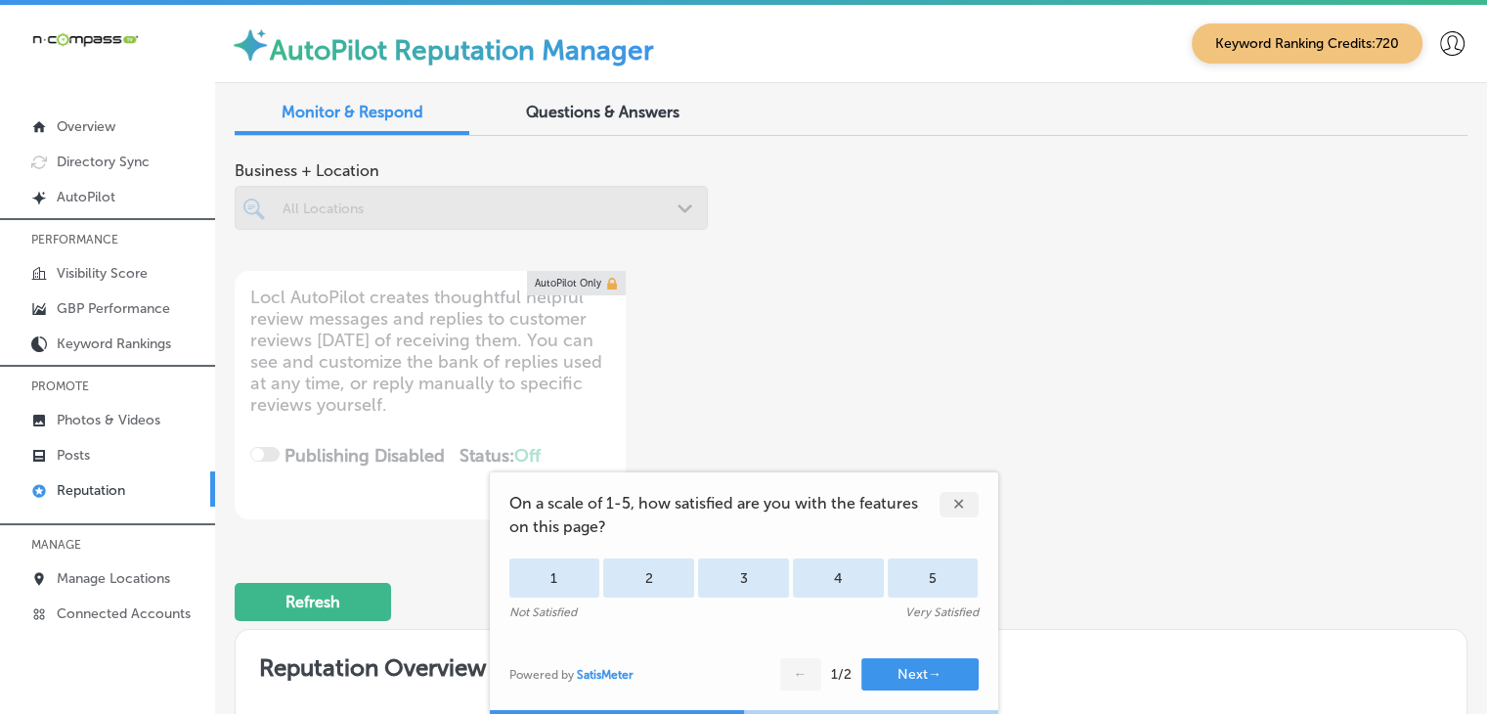
click at [951, 509] on div "✕" at bounding box center [958, 504] width 39 height 25
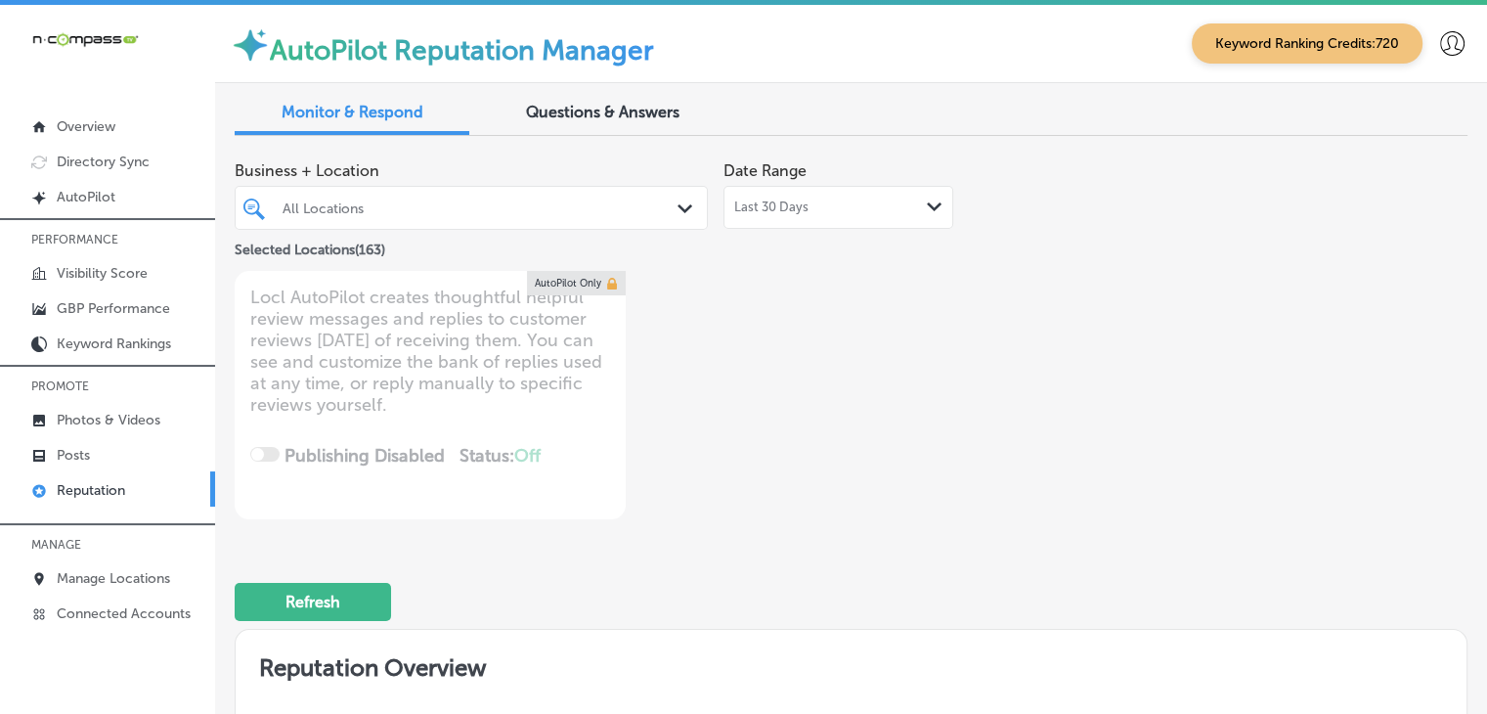
click at [469, 178] on span "Business + Location" at bounding box center [471, 170] width 473 height 19
click at [479, 195] on div at bounding box center [452, 208] width 343 height 26
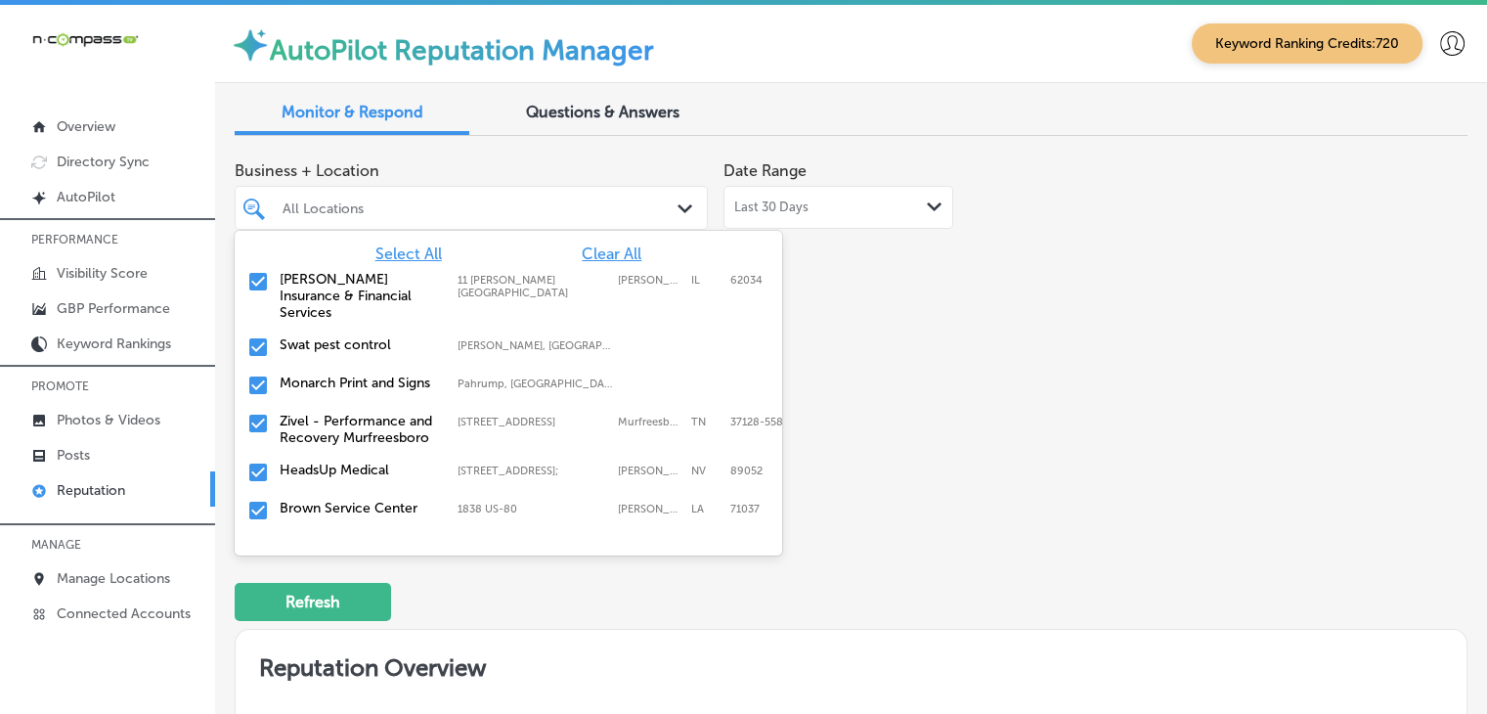
click at [592, 245] on span "Clear All" at bounding box center [612, 253] width 60 height 19
type textarea "x"
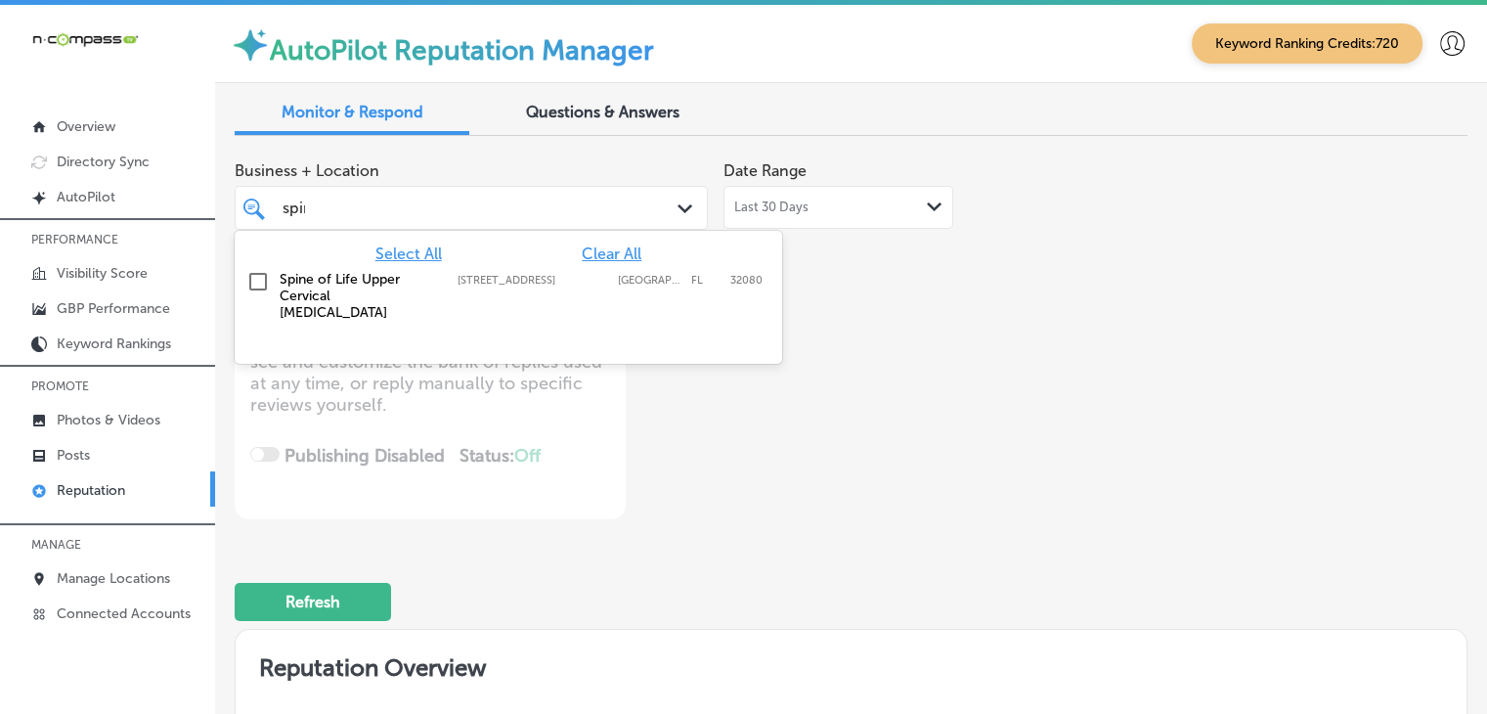
type input "spine"
click at [566, 290] on div "Spine of Life Upper Cervical [MEDICAL_DATA] [STREET_ADDRESS][GEOGRAPHIC_DATA][S…" at bounding box center [478, 296] width 396 height 50
type textarea "x"
click at [611, 218] on div "spine spine" at bounding box center [452, 208] width 343 height 26
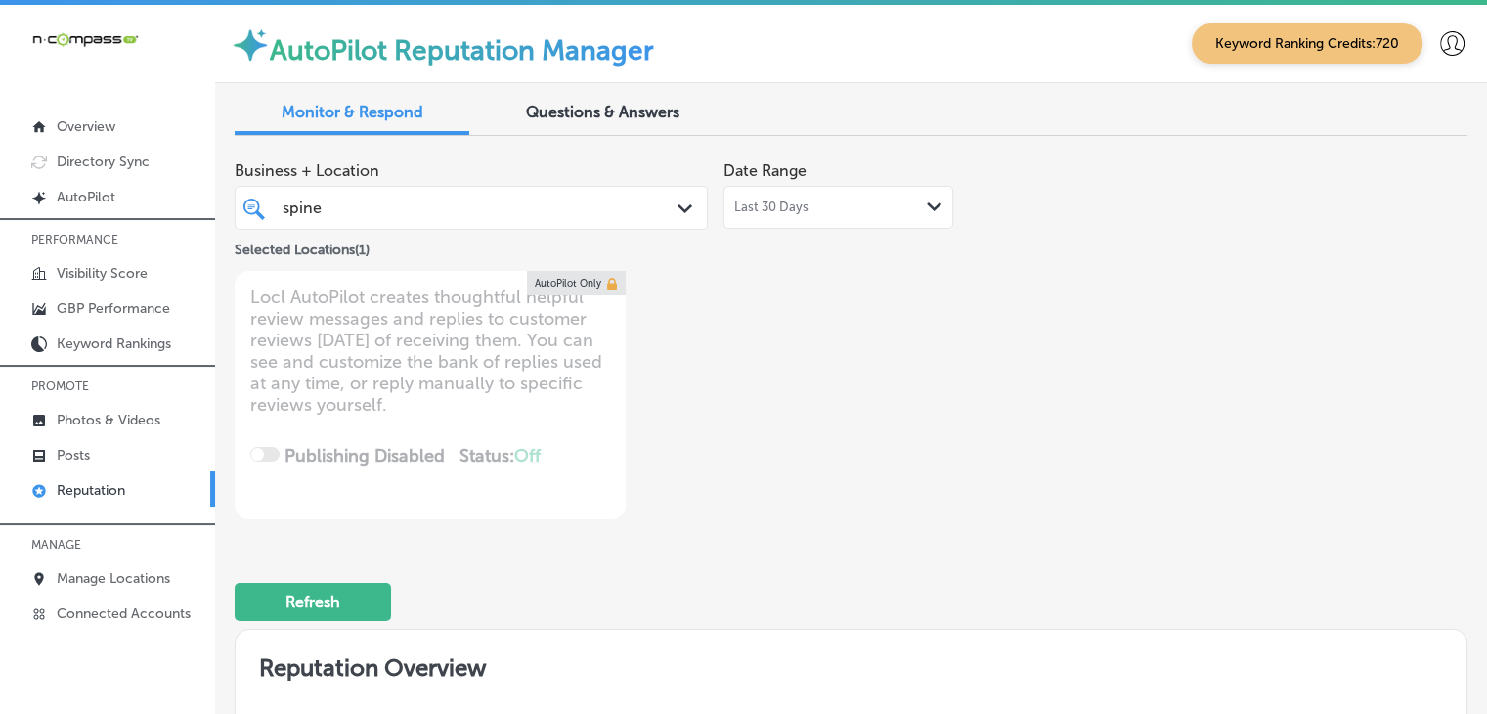
type input "spine"
type textarea "x"
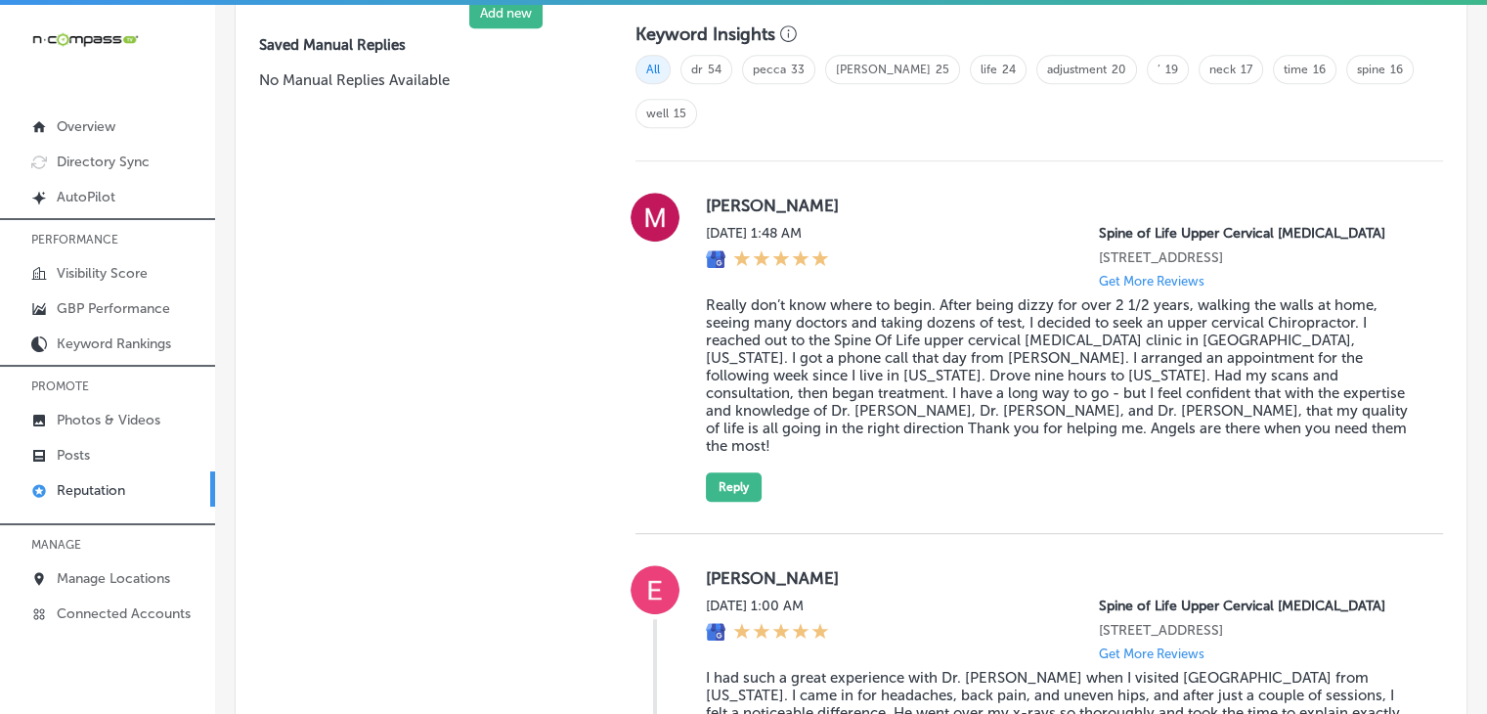
scroll to position [1564, 0]
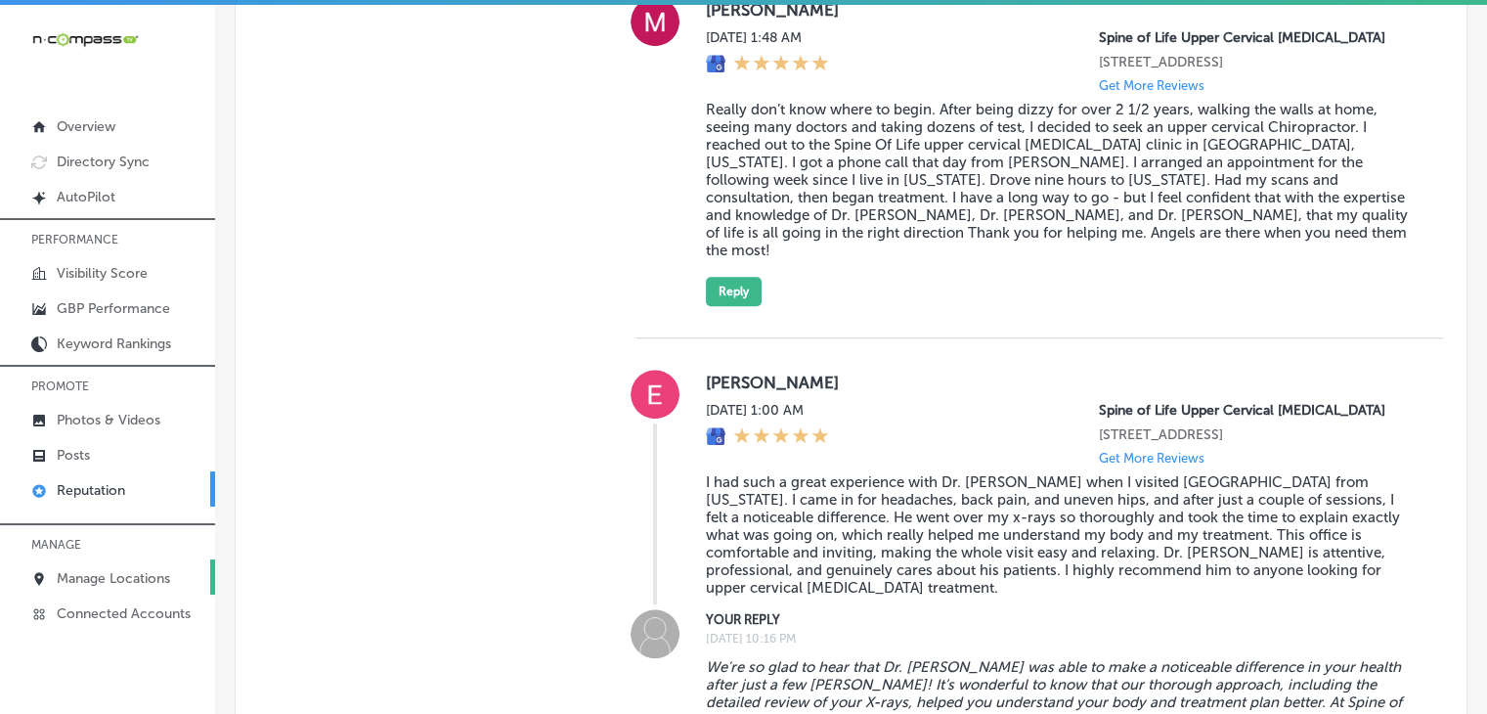
click at [131, 565] on link "Manage Locations" at bounding box center [107, 576] width 215 height 35
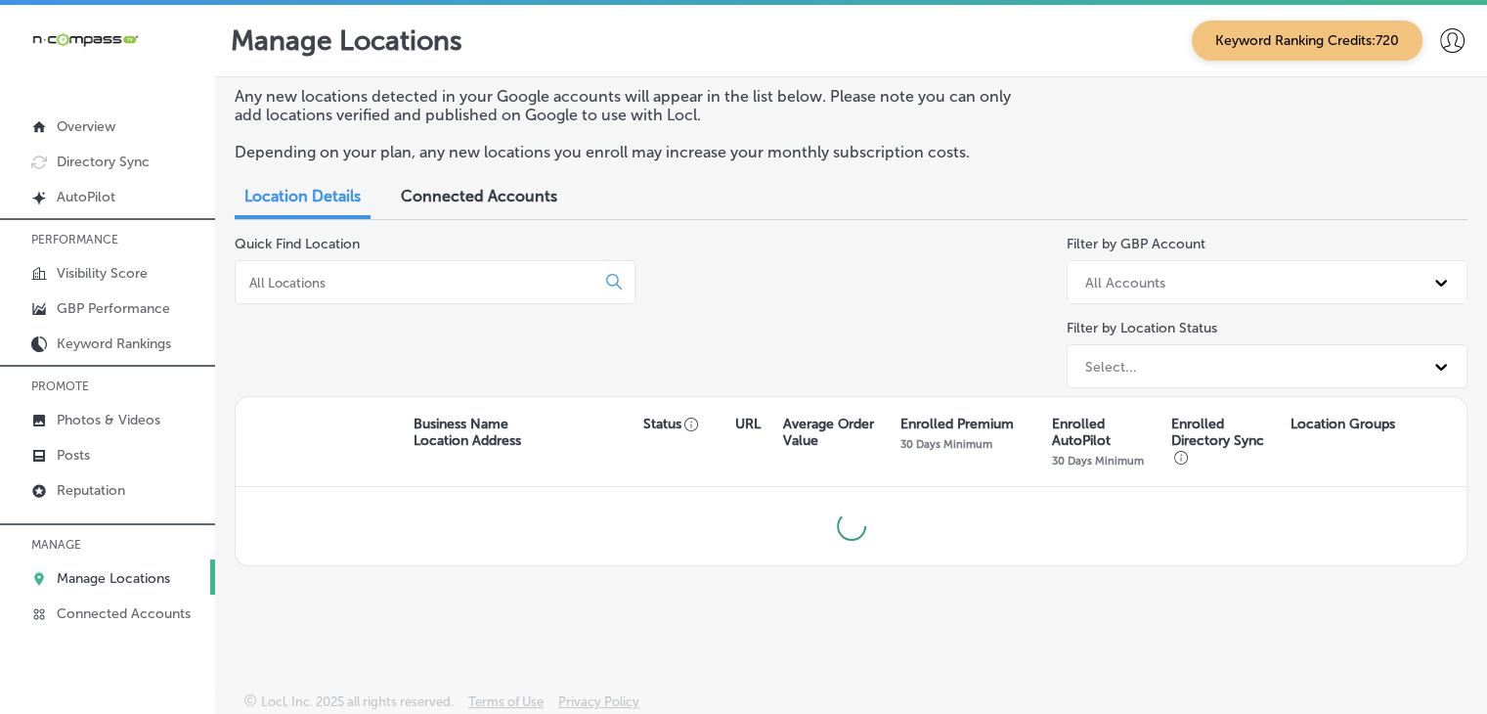
click at [321, 267] on div at bounding box center [435, 282] width 401 height 44
click at [322, 274] on input at bounding box center [418, 283] width 343 height 18
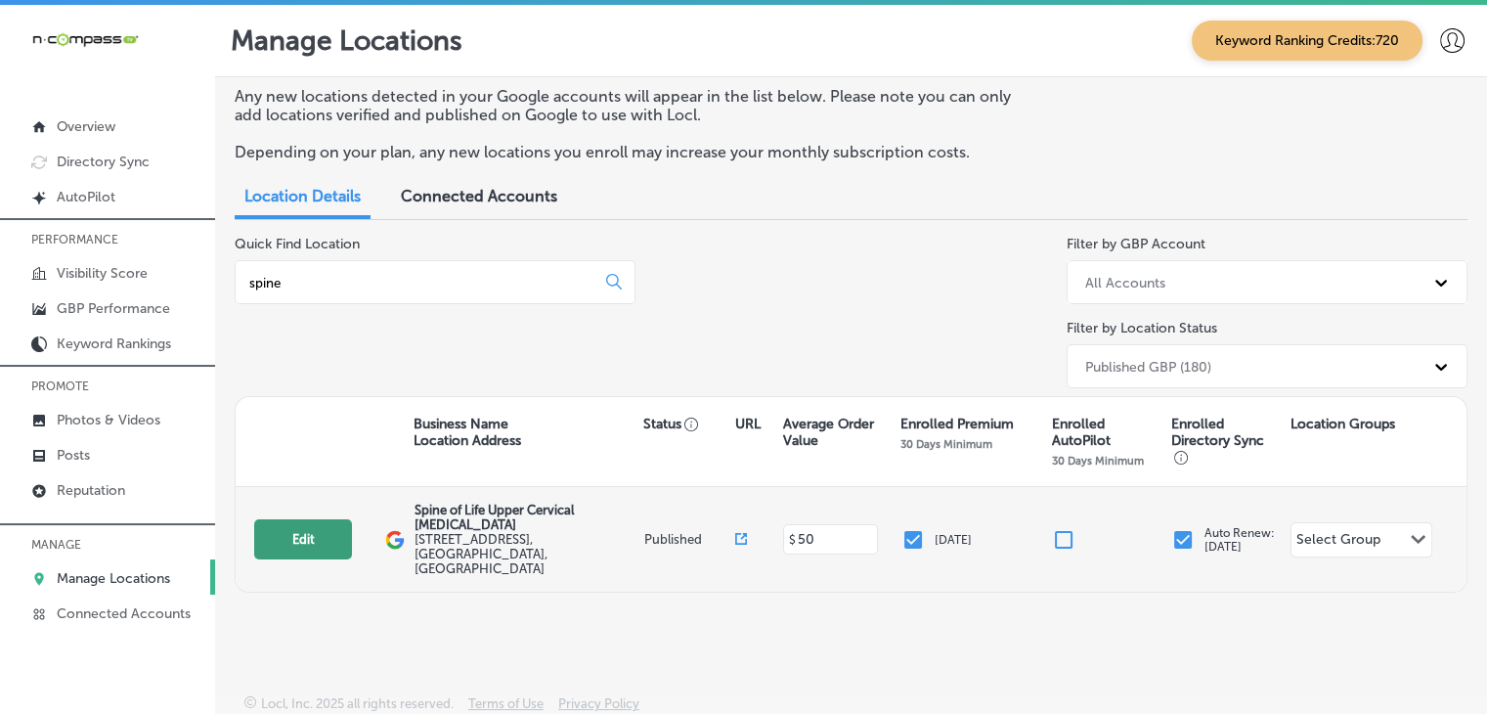
type input "spine"
click at [324, 533] on button "Edit" at bounding box center [303, 539] width 98 height 40
select select "US"
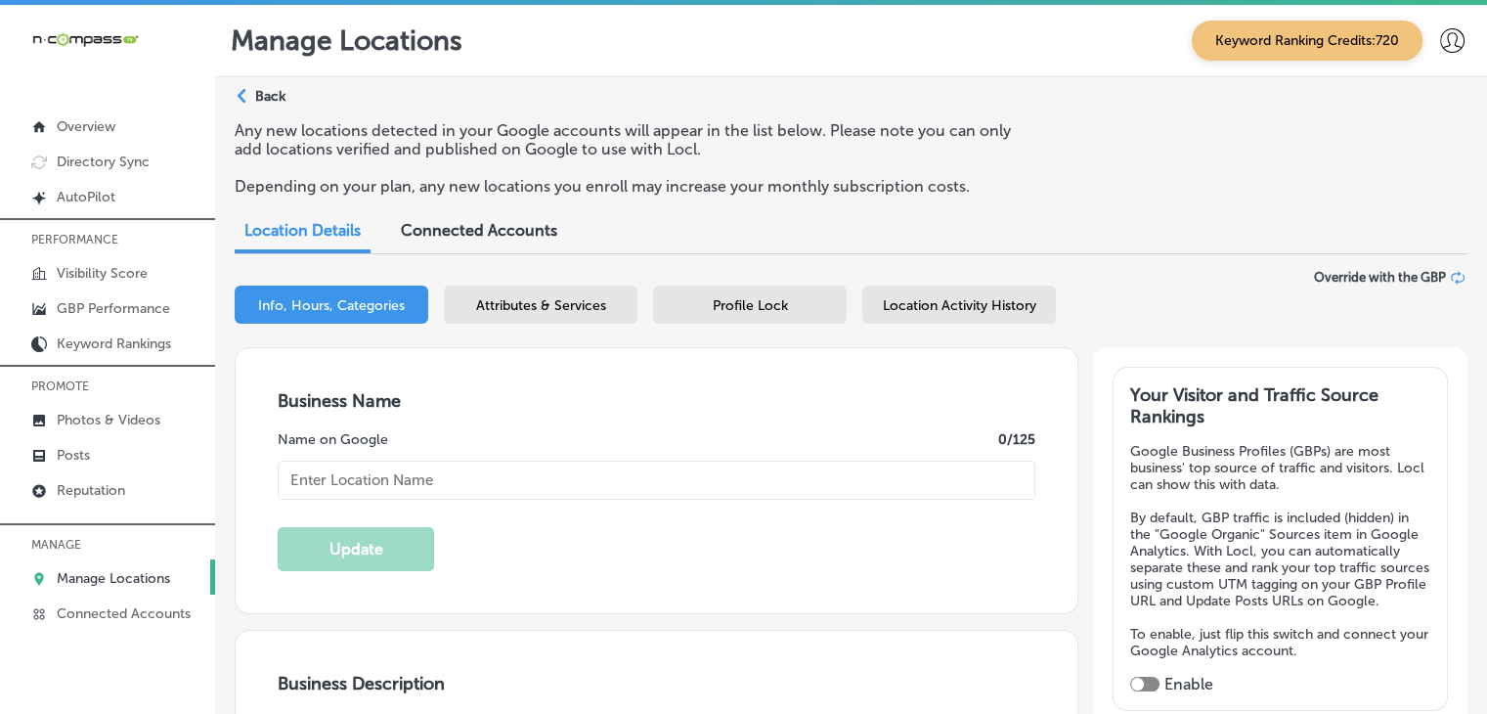
type textarea "At Spine of Life Upper Cervical [MEDICAL_DATA] in [GEOGRAPHIC_DATA], [GEOGRAPHI…"
type input "[STREET_ADDRESS]"
type input "[GEOGRAPHIC_DATA]"
type input "32080"
type input "US"
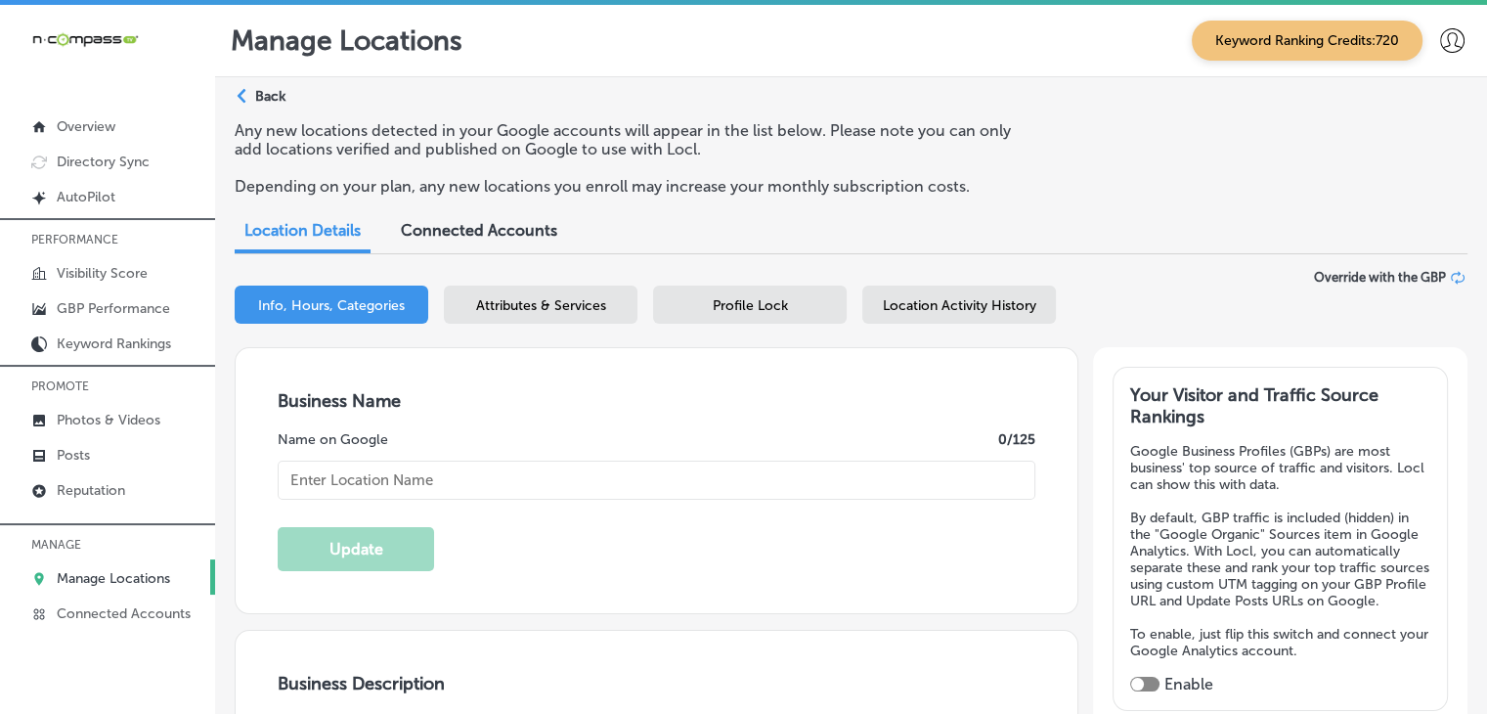
checkbox input "true"
type input "[URL][DOMAIN_NAME]"
type input "Spine of Life Upper Cervical [MEDICAL_DATA]"
type input "[PHONE_NUMBER]"
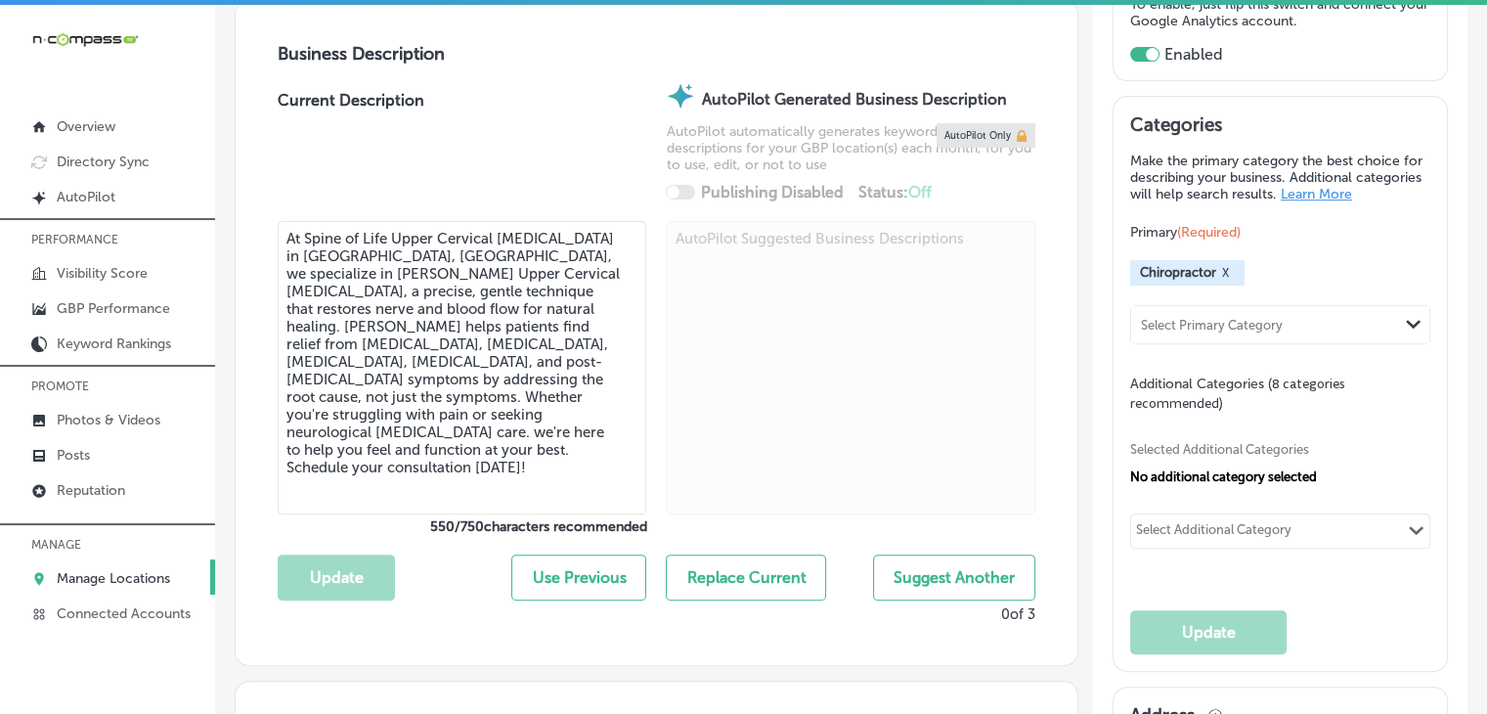
scroll to position [587, 0]
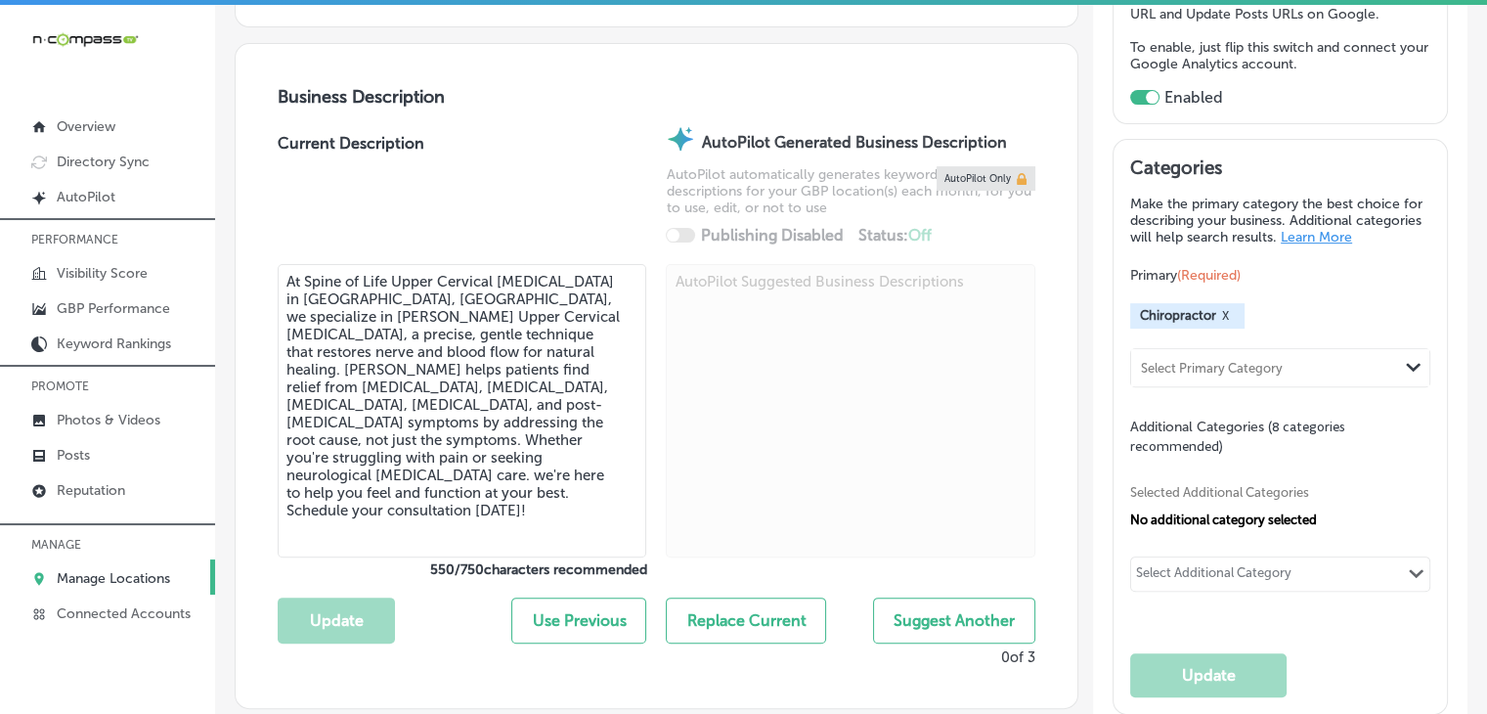
click at [577, 353] on textarea "At Spine of Life Upper Cervical [MEDICAL_DATA] in [GEOGRAPHIC_DATA], [GEOGRAPHI…" at bounding box center [462, 410] width 369 height 293
paste textarea "and gentle technique that restores nerve and blood flow for natural healing. Ou…"
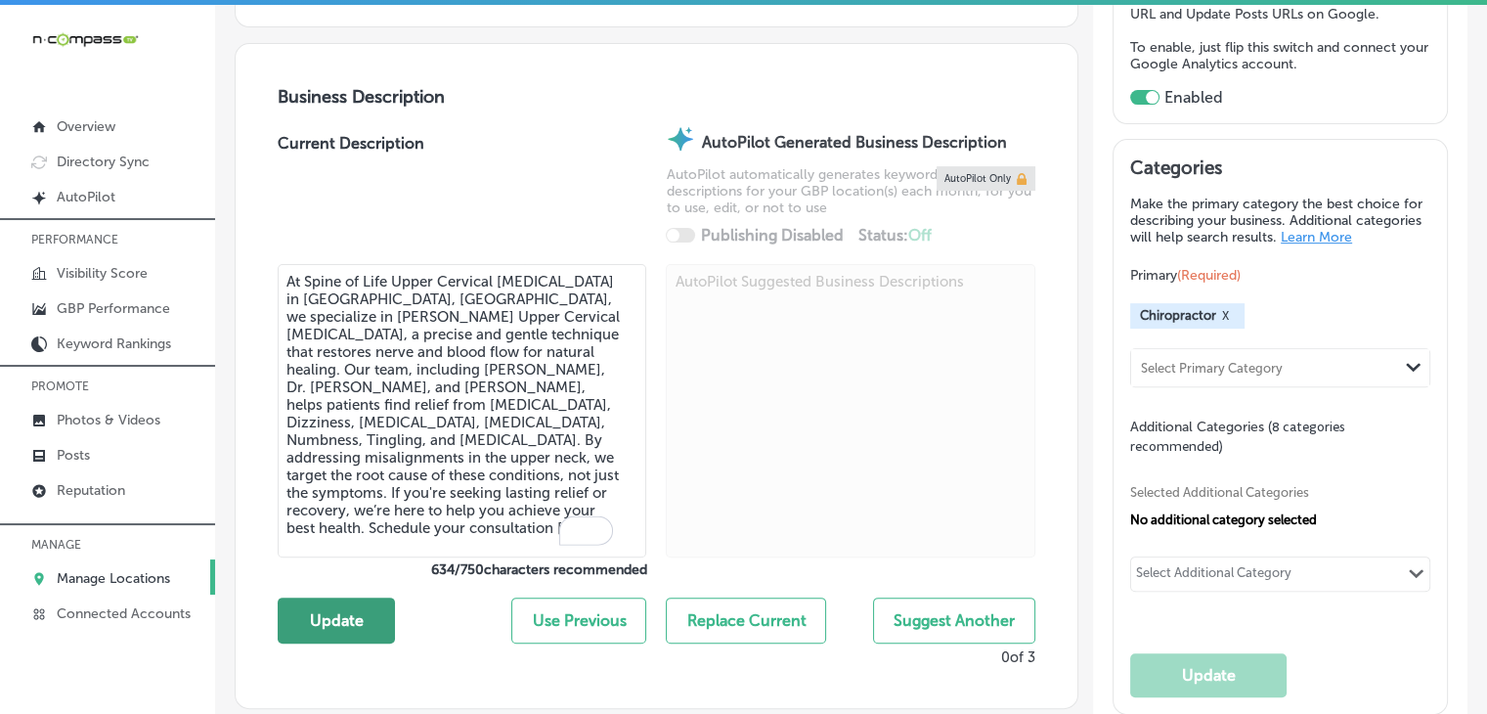
type textarea "At Spine of Life Upper Cervical [MEDICAL_DATA] in [GEOGRAPHIC_DATA], [GEOGRAPHI…"
click at [325, 621] on button "Update" at bounding box center [336, 620] width 117 height 46
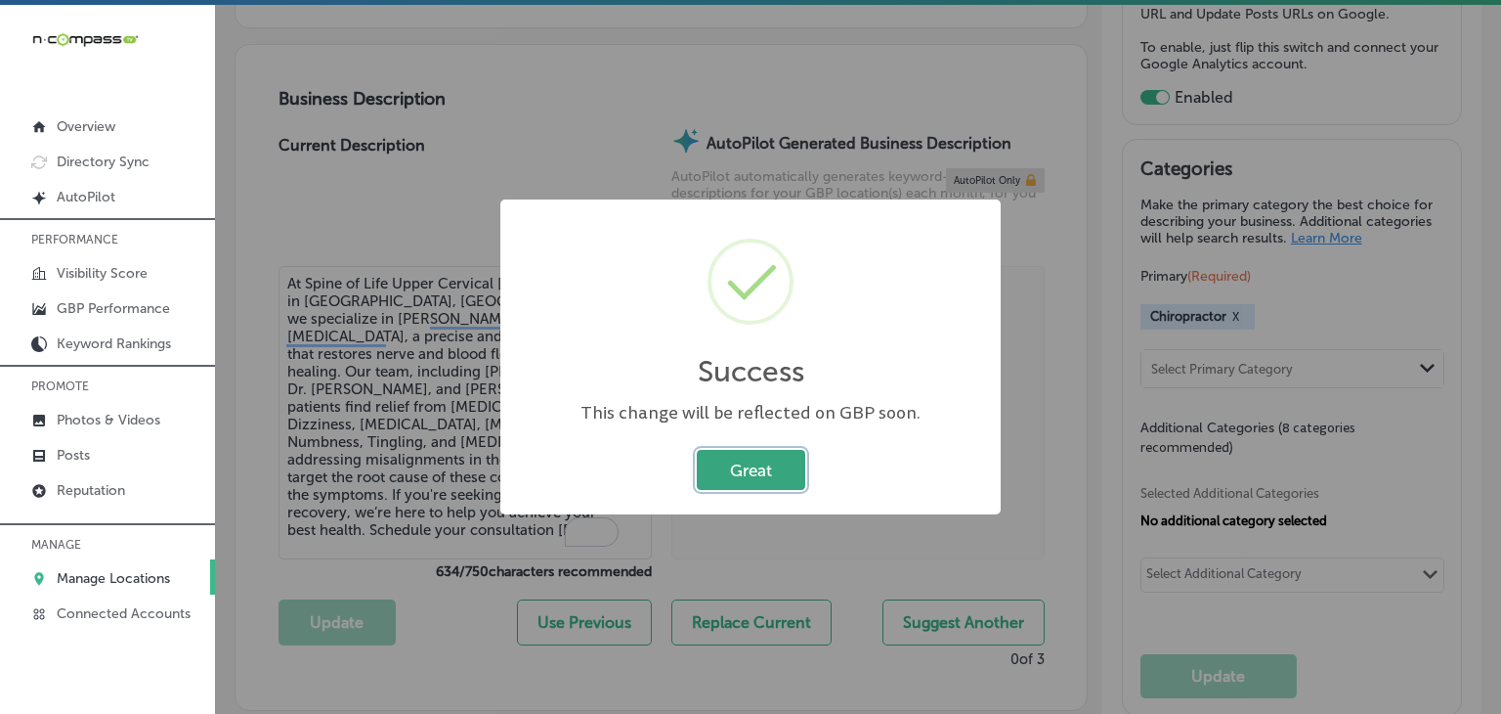
click at [708, 460] on button "Great" at bounding box center [751, 470] width 109 height 40
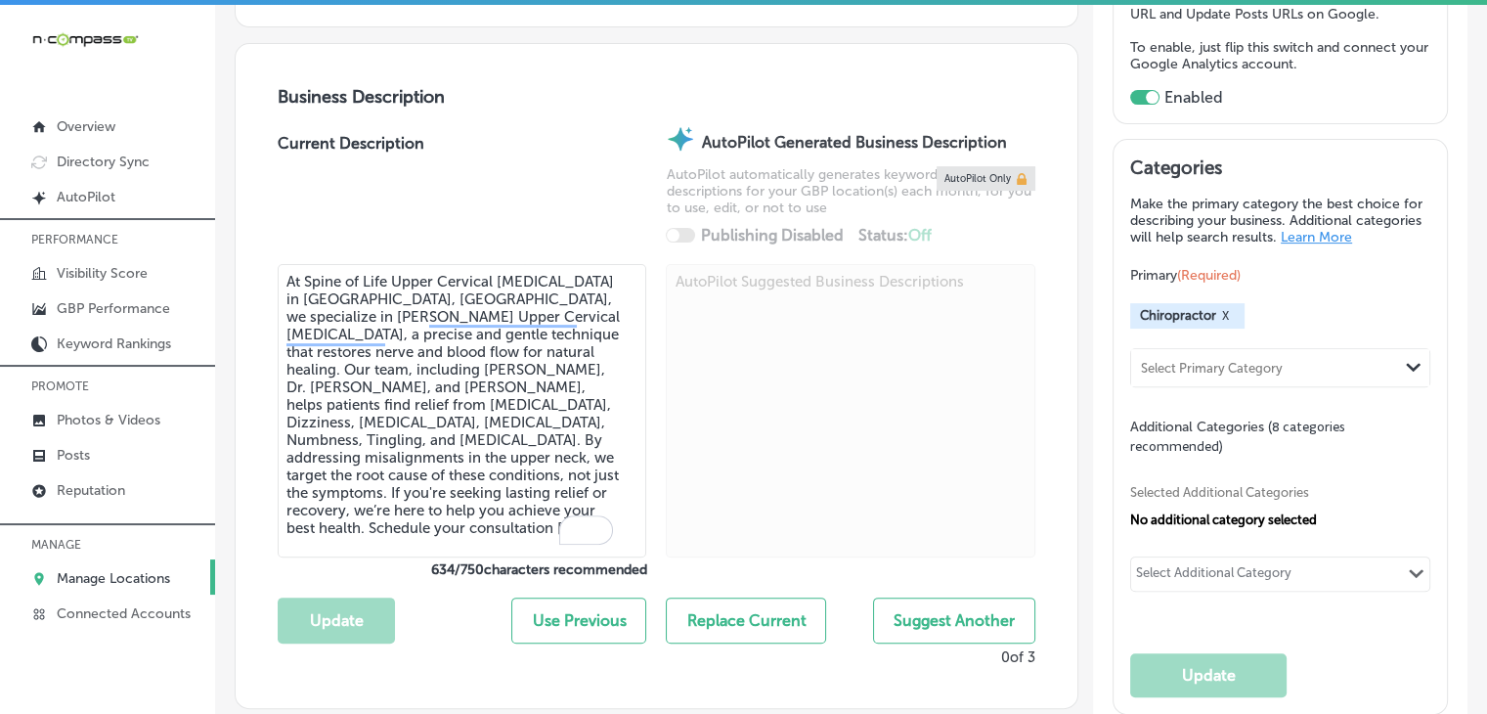
click at [716, 398] on div at bounding box center [850, 412] width 369 height 297
